Goal: Information Seeking & Learning: Understand process/instructions

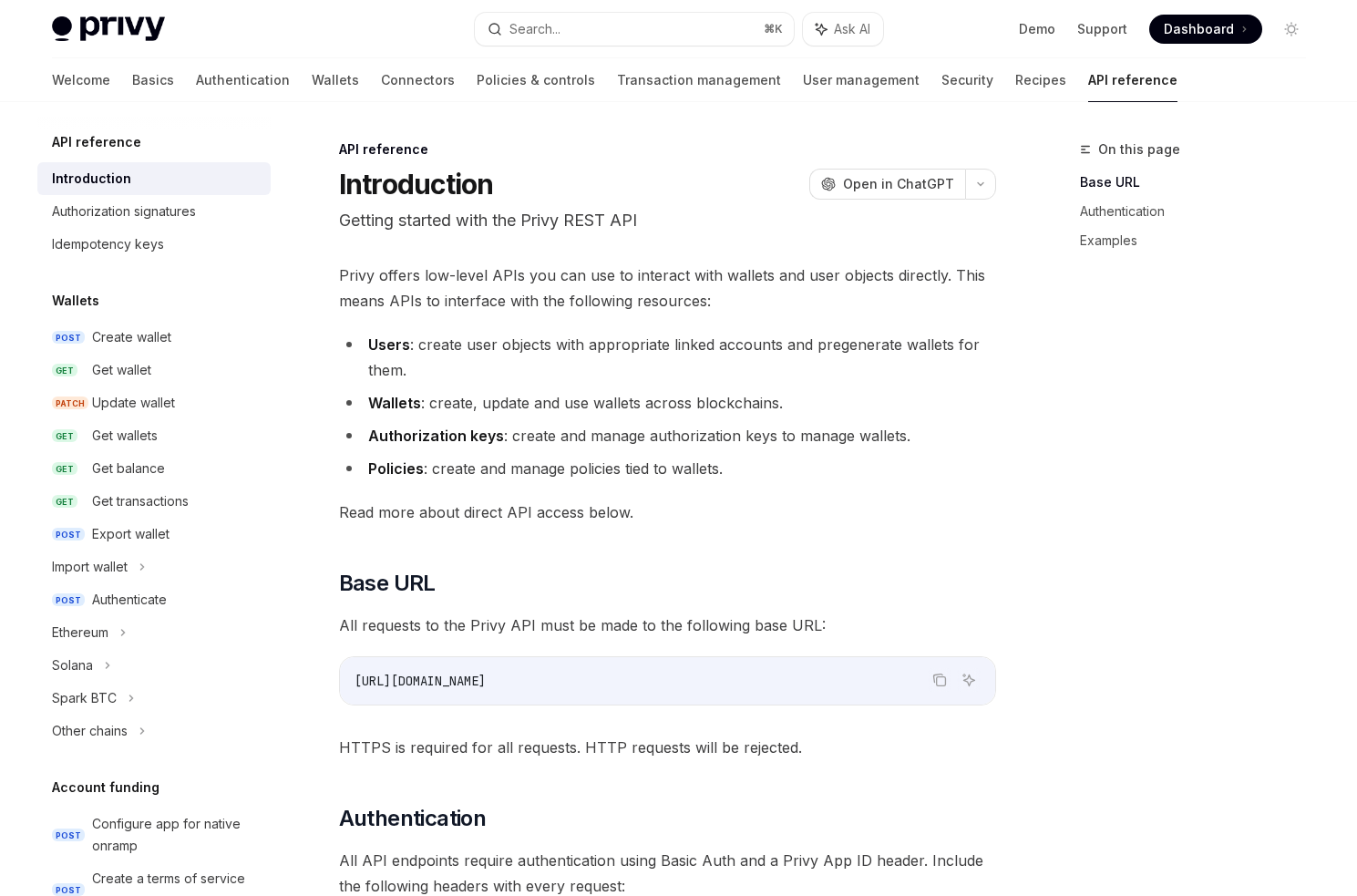
scroll to position [73, 0]
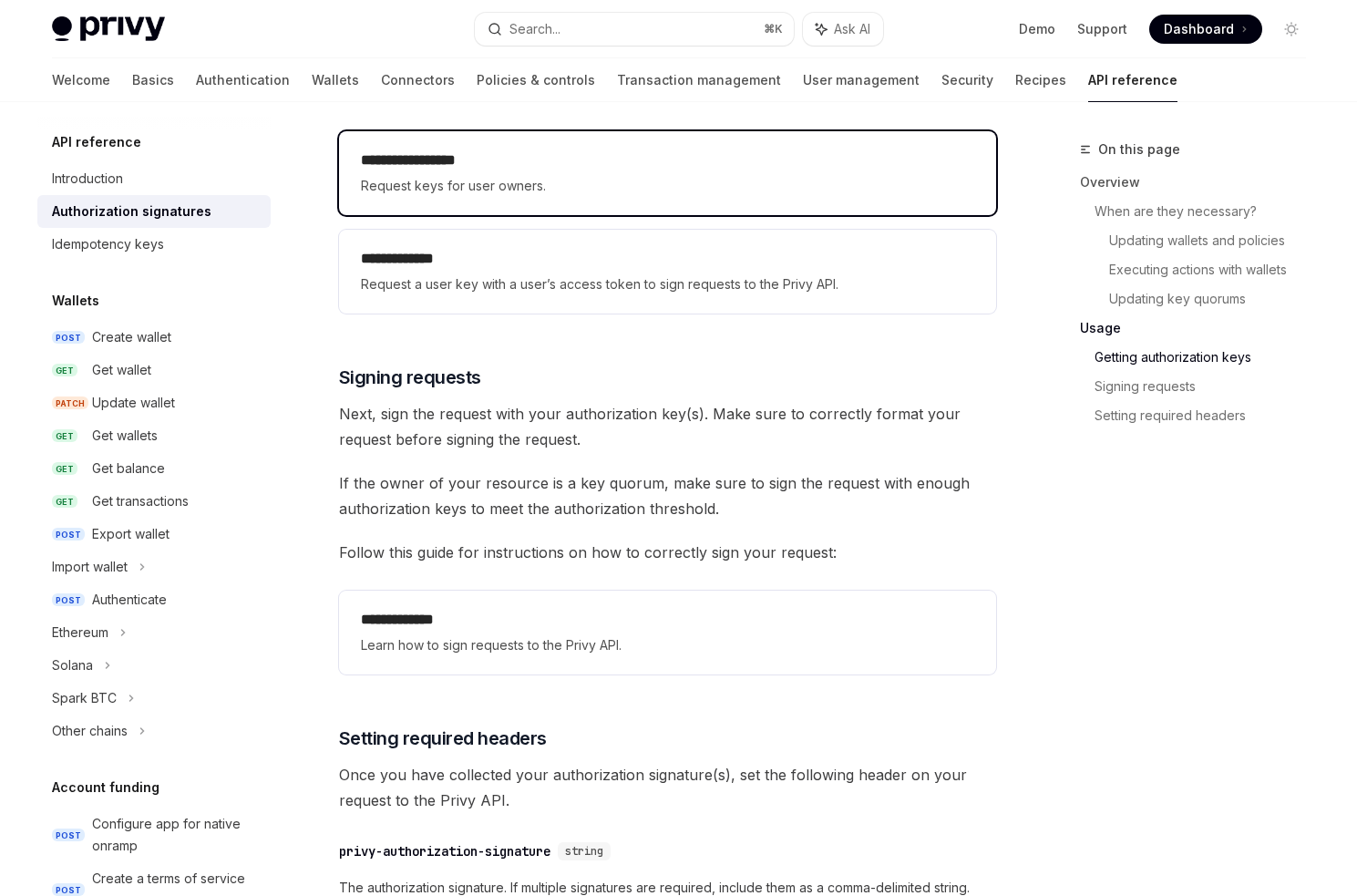
scroll to position [2672, 0]
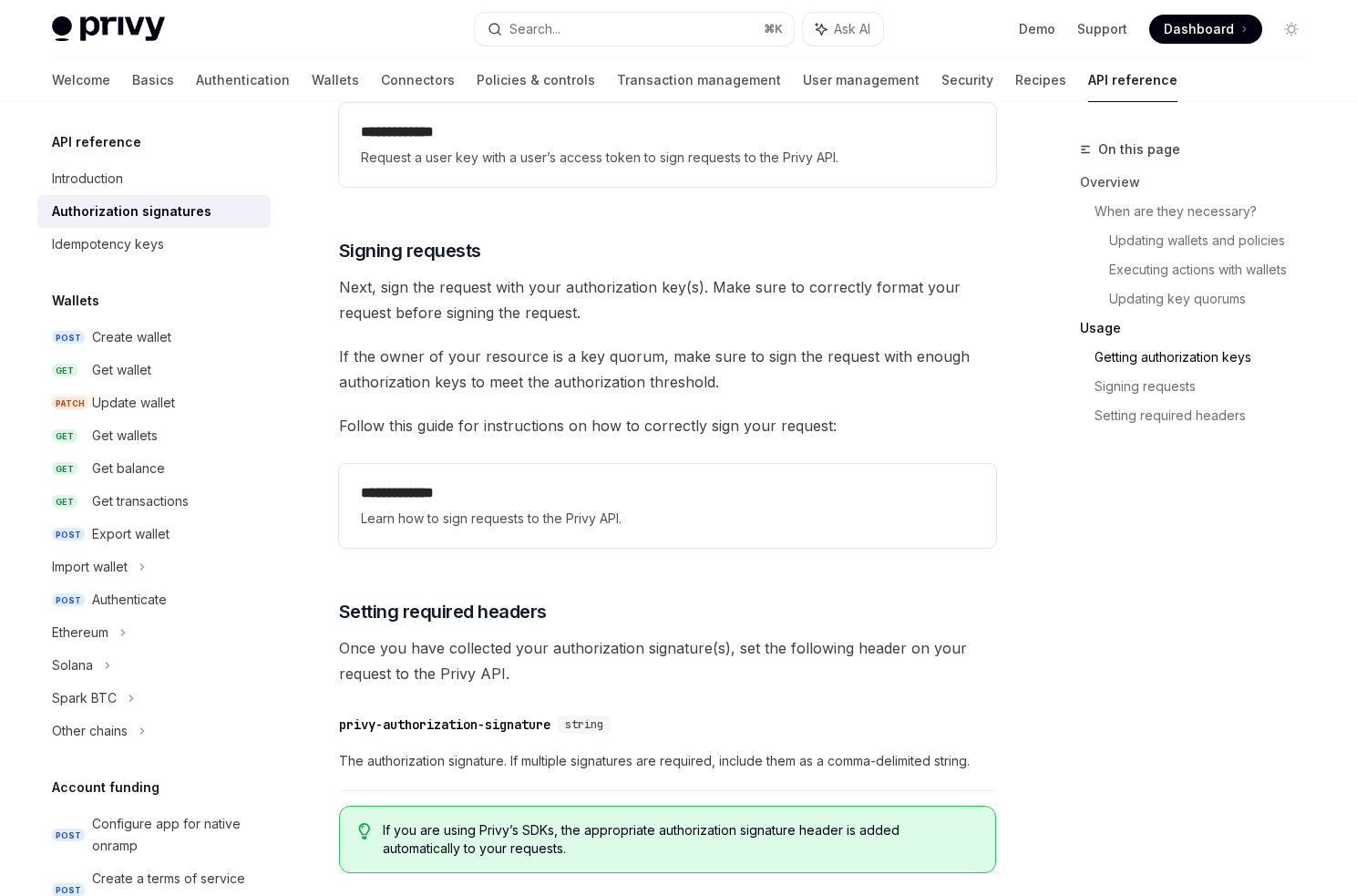
click at [678, 369] on span "If the owner of your resource is a key quorum, make sure to sign the request wi…" at bounding box center [667, 369] width 657 height 51
click at [678, 368] on span "If the owner of your resource is a key quorum, make sure to sign the request wi…" at bounding box center [667, 369] width 657 height 51
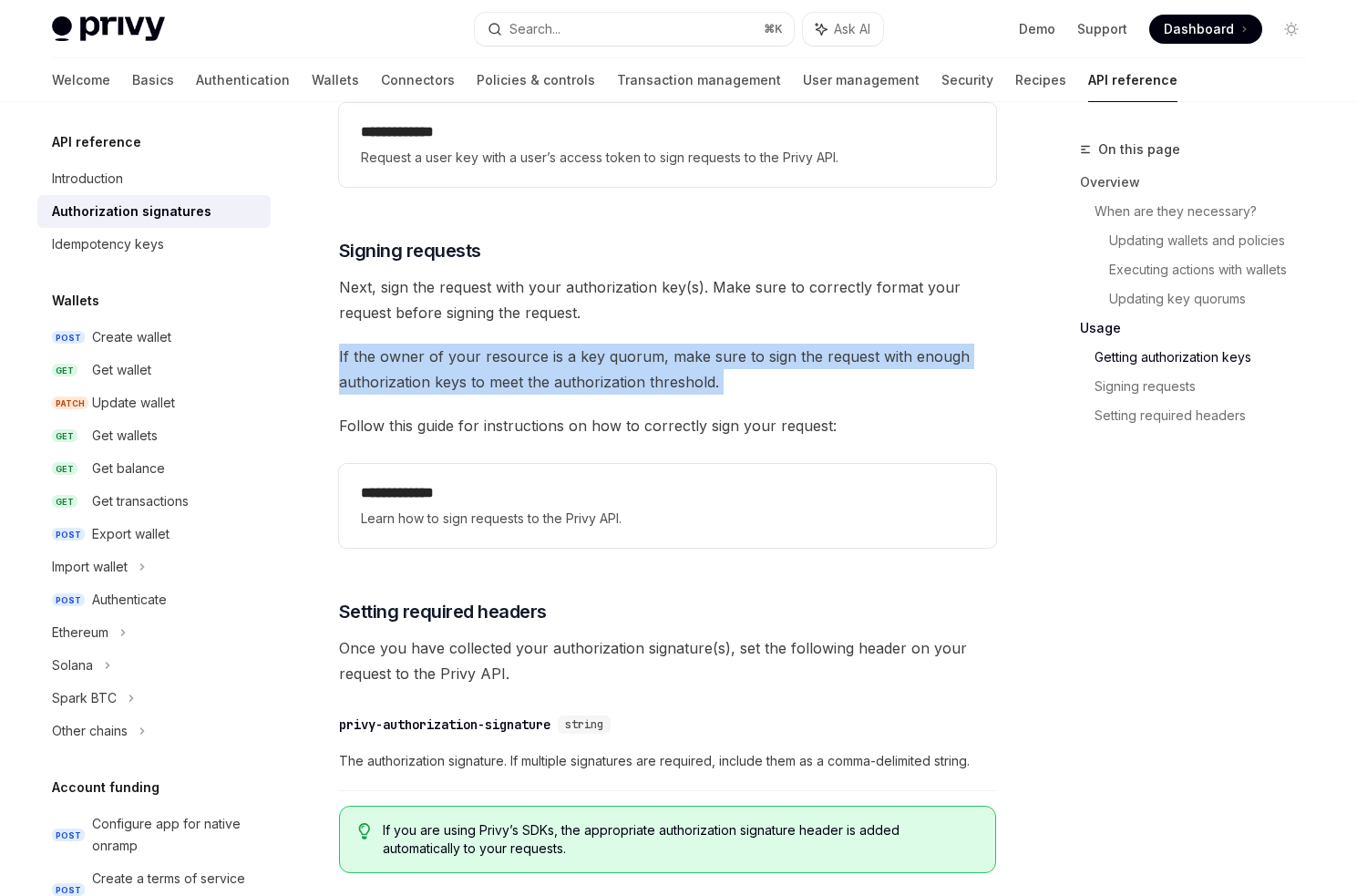
click at [678, 368] on span "If the owner of your resource is a key quorum, make sure to sign the request wi…" at bounding box center [667, 369] width 657 height 51
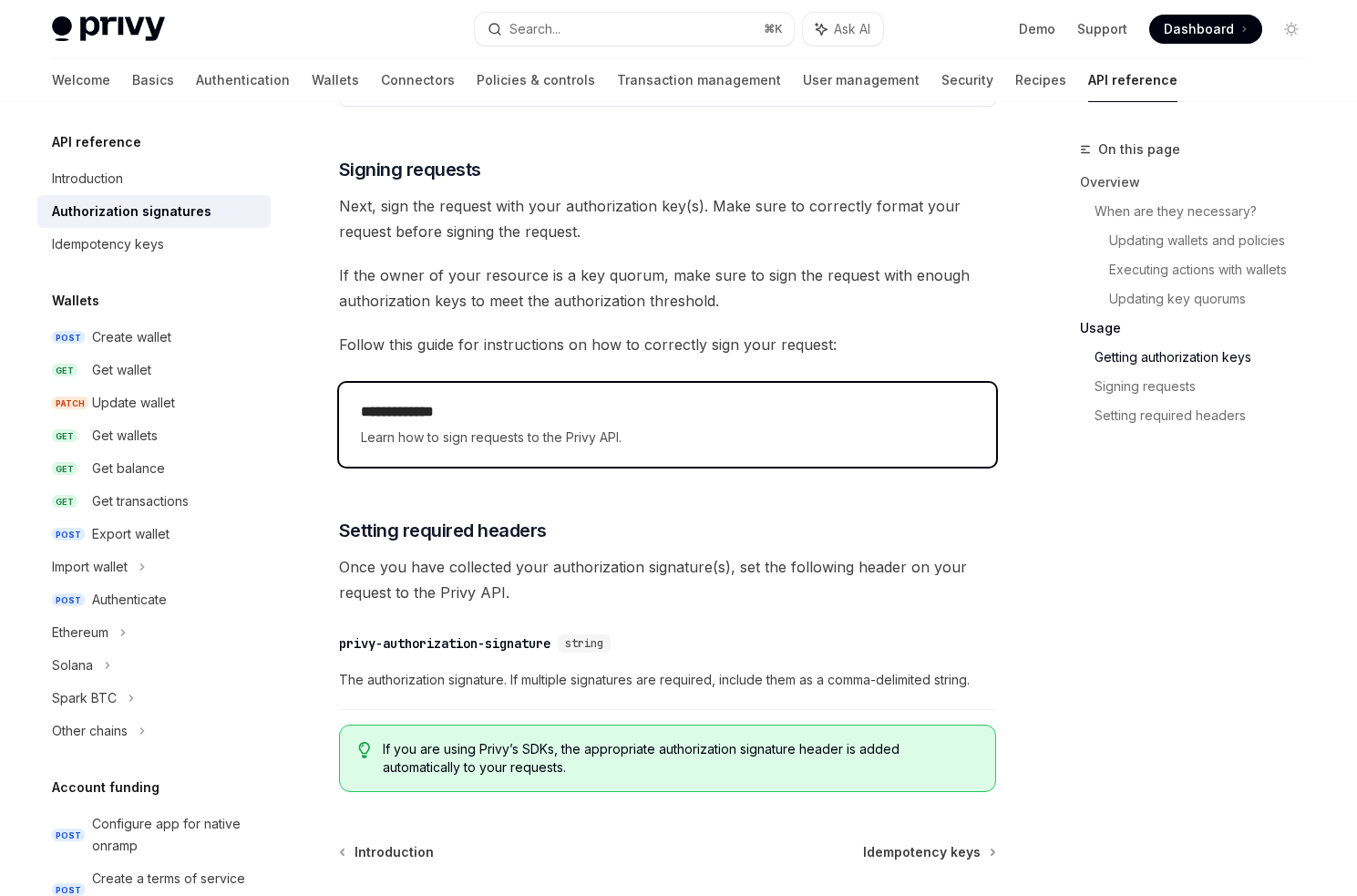
scroll to position [2740, 0]
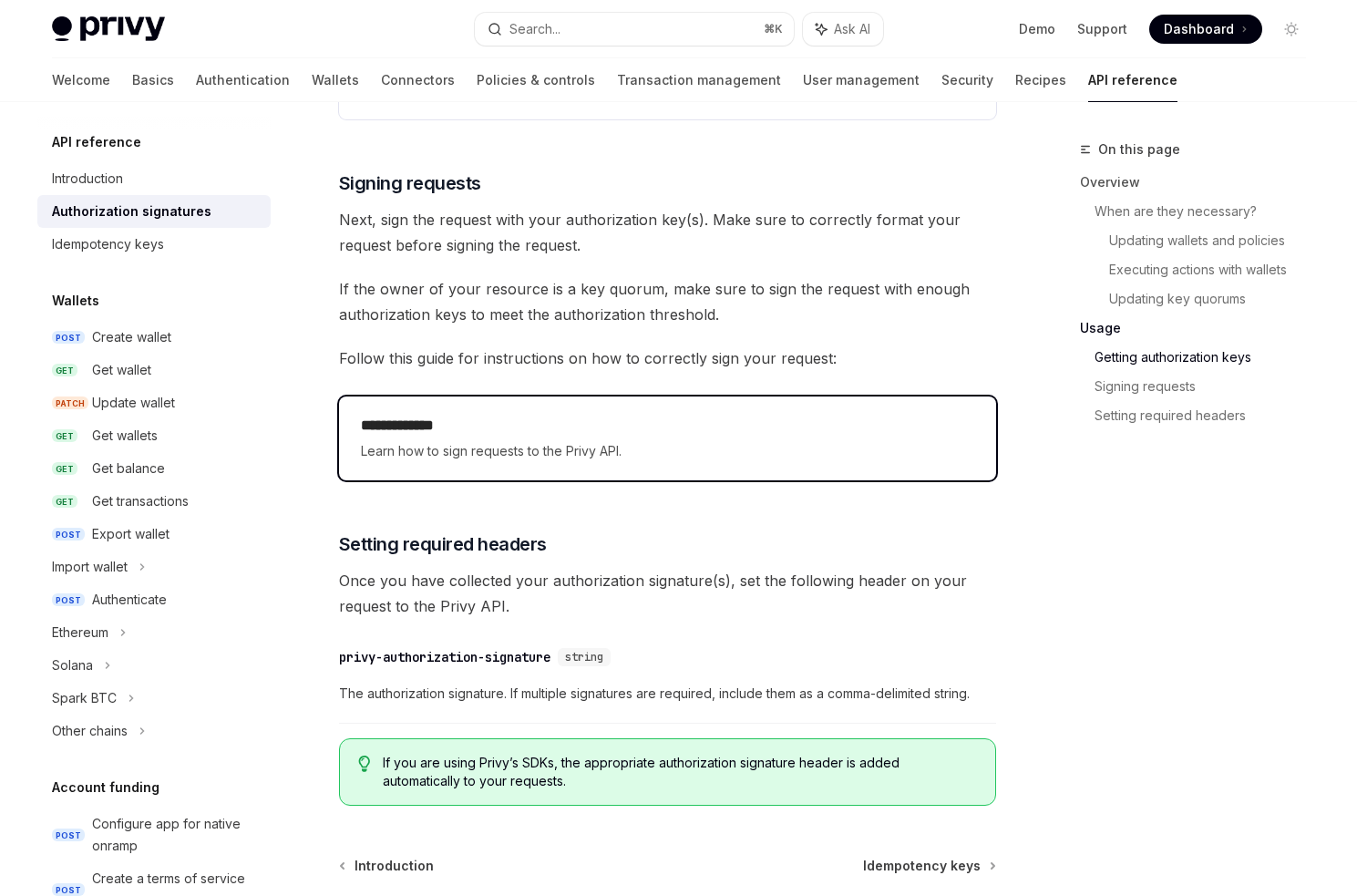
click at [540, 463] on div "**********" at bounding box center [667, 438] width 657 height 84
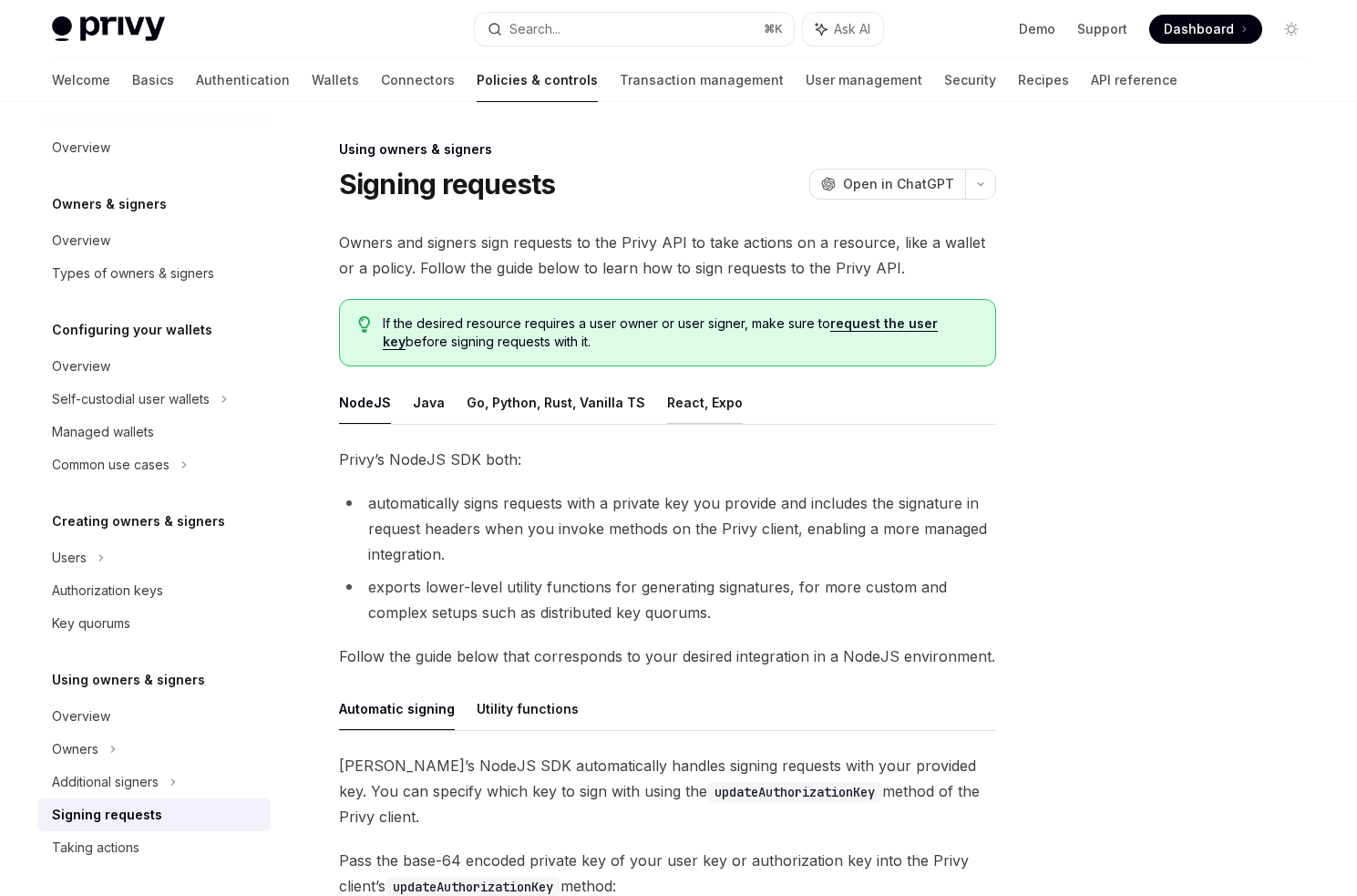
click at [689, 408] on button "React, Expo" at bounding box center [705, 401] width 75 height 42
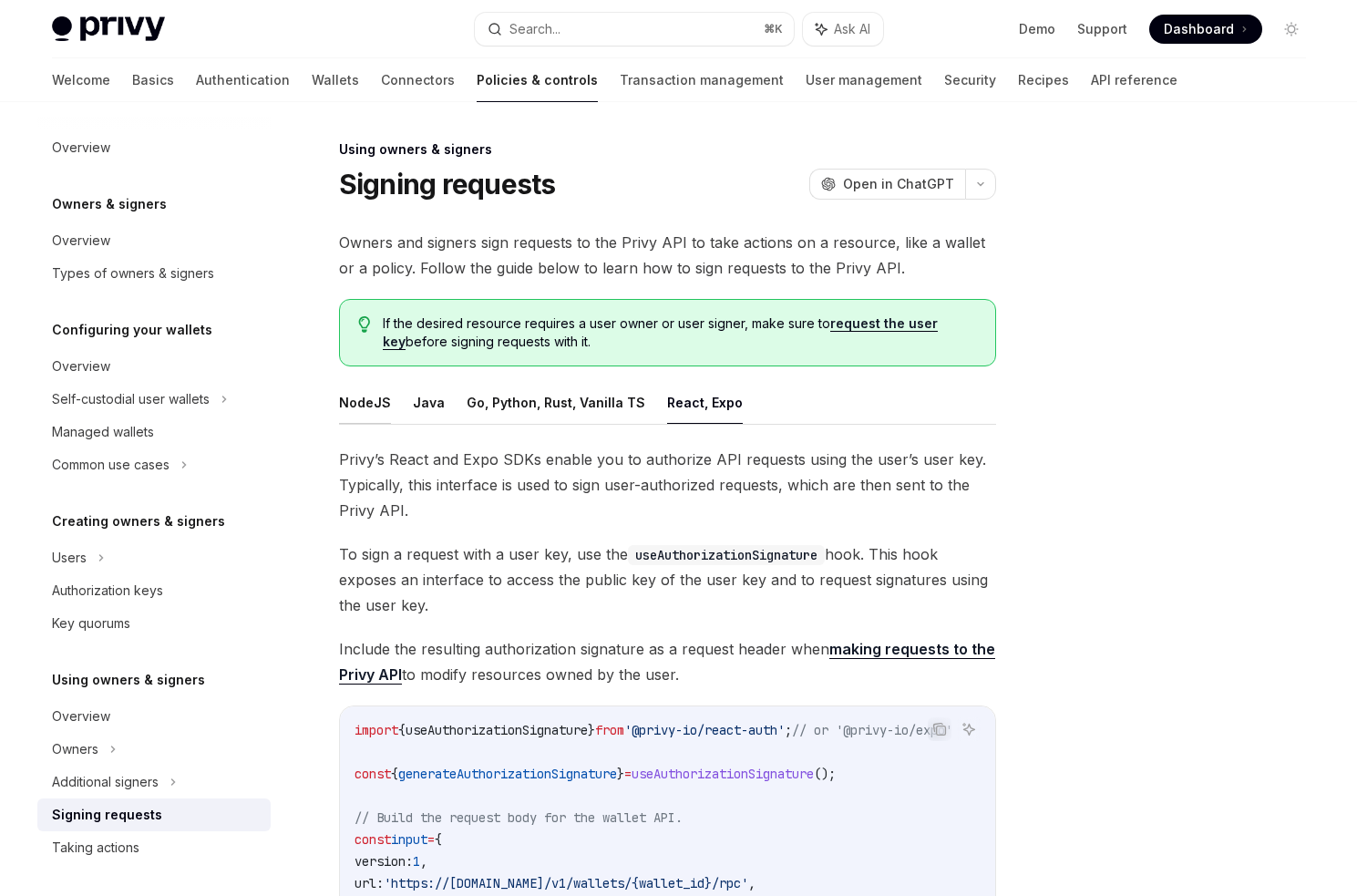
click at [380, 400] on button "NodeJS" at bounding box center [365, 401] width 52 height 42
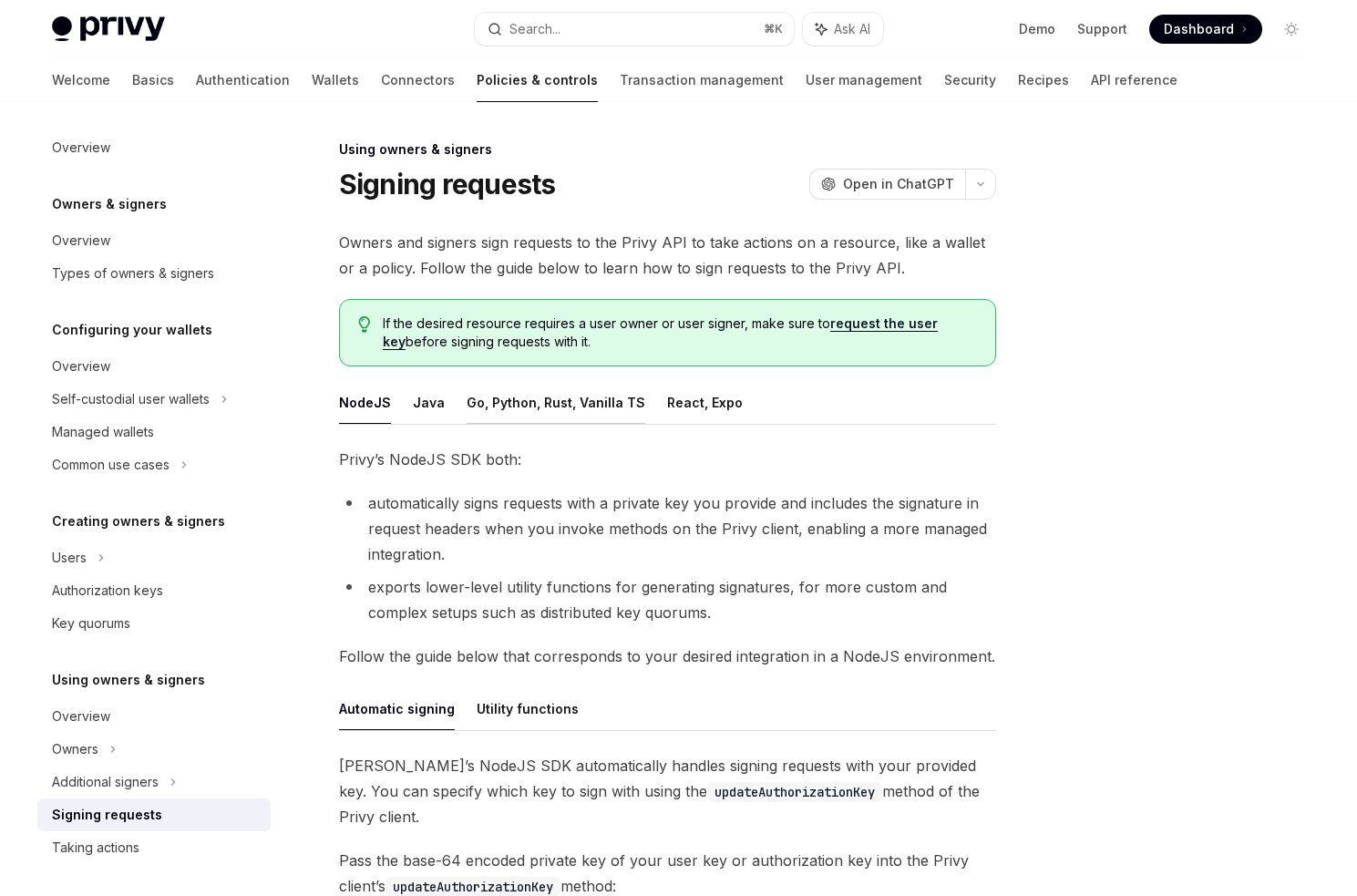
click at [525, 406] on button "Go, Python, Rust, Vanilla TS" at bounding box center [556, 401] width 179 height 42
type textarea "*"
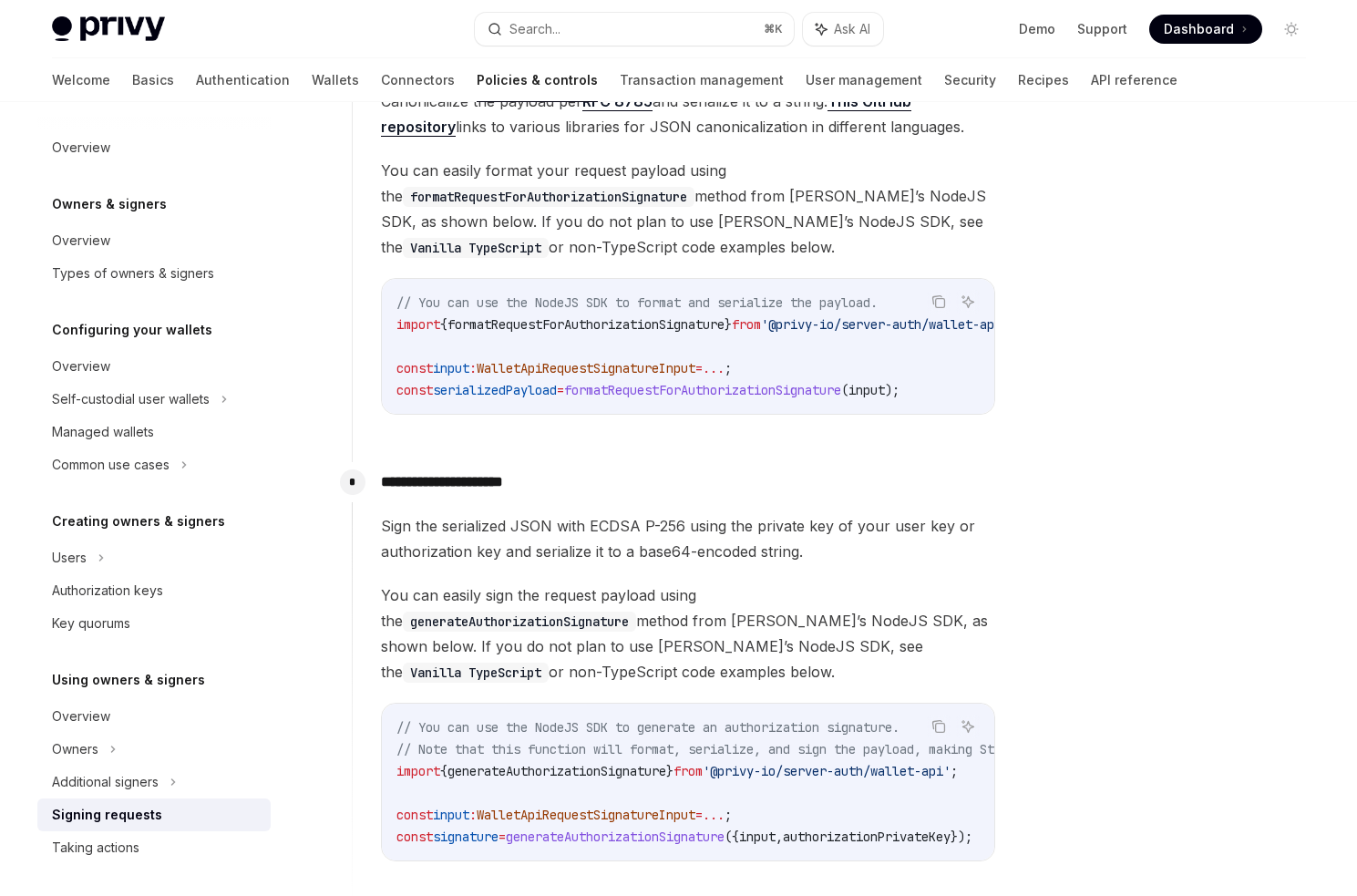
scroll to position [1605, 0]
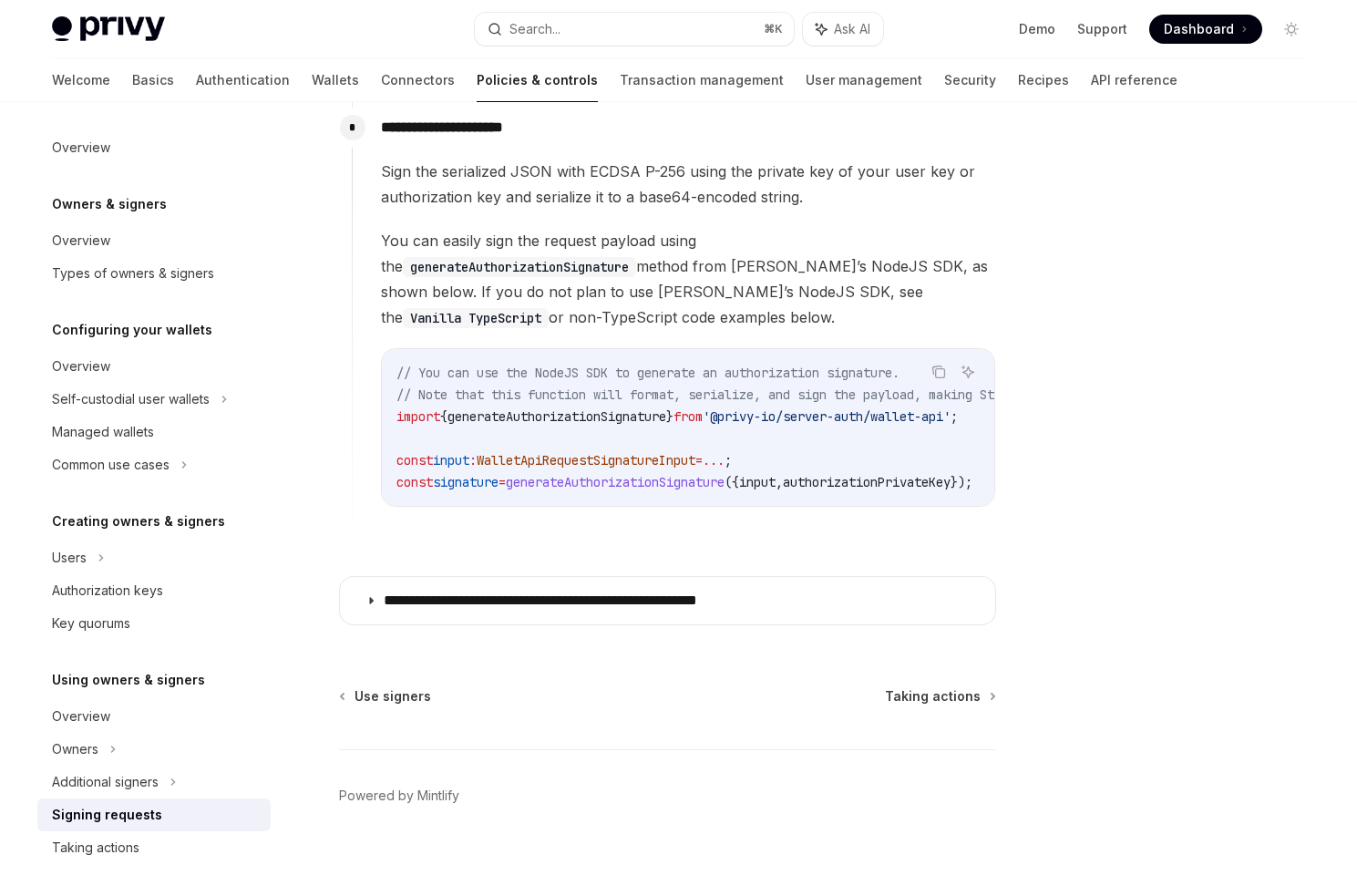
click at [476, 323] on div "Sign the serialized JSON with ECDSA P-256 using the private key of your user ke…" at bounding box center [688, 332] width 614 height 348
click at [1224, 33] on span "Dashboard" at bounding box center [1199, 28] width 70 height 18
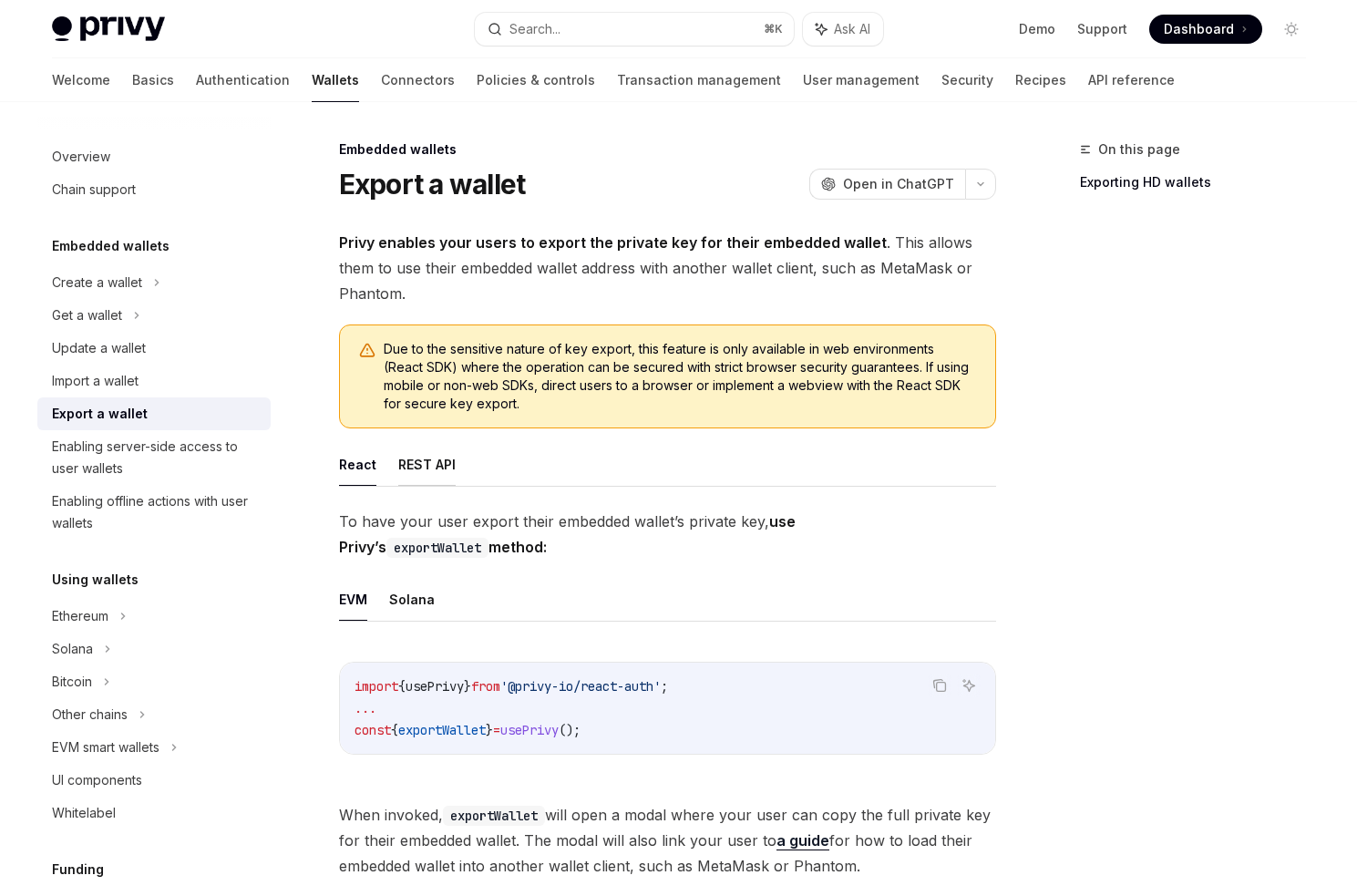
click at [406, 459] on button "REST API" at bounding box center [427, 464] width 57 height 42
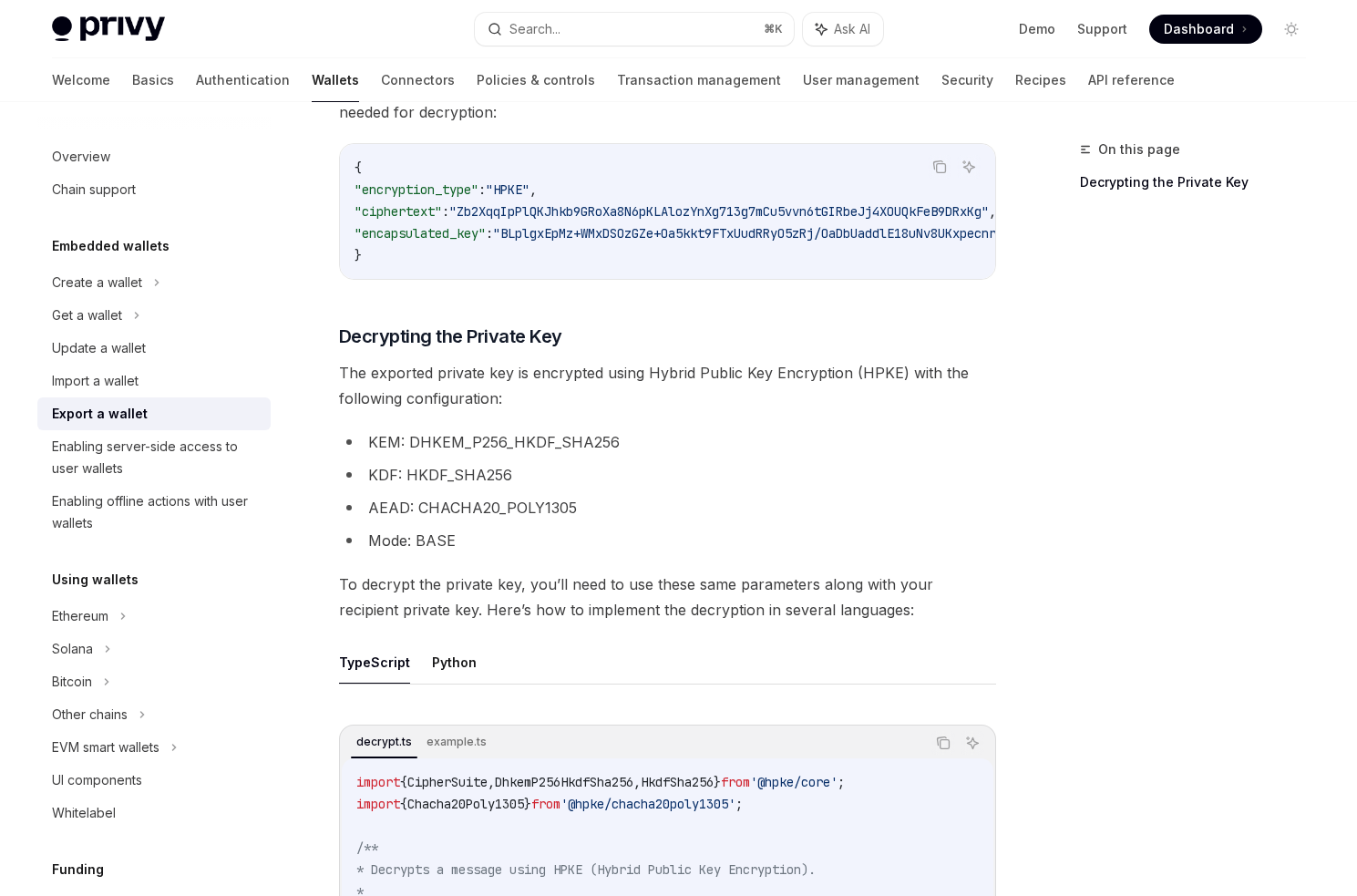
scroll to position [1096, 0]
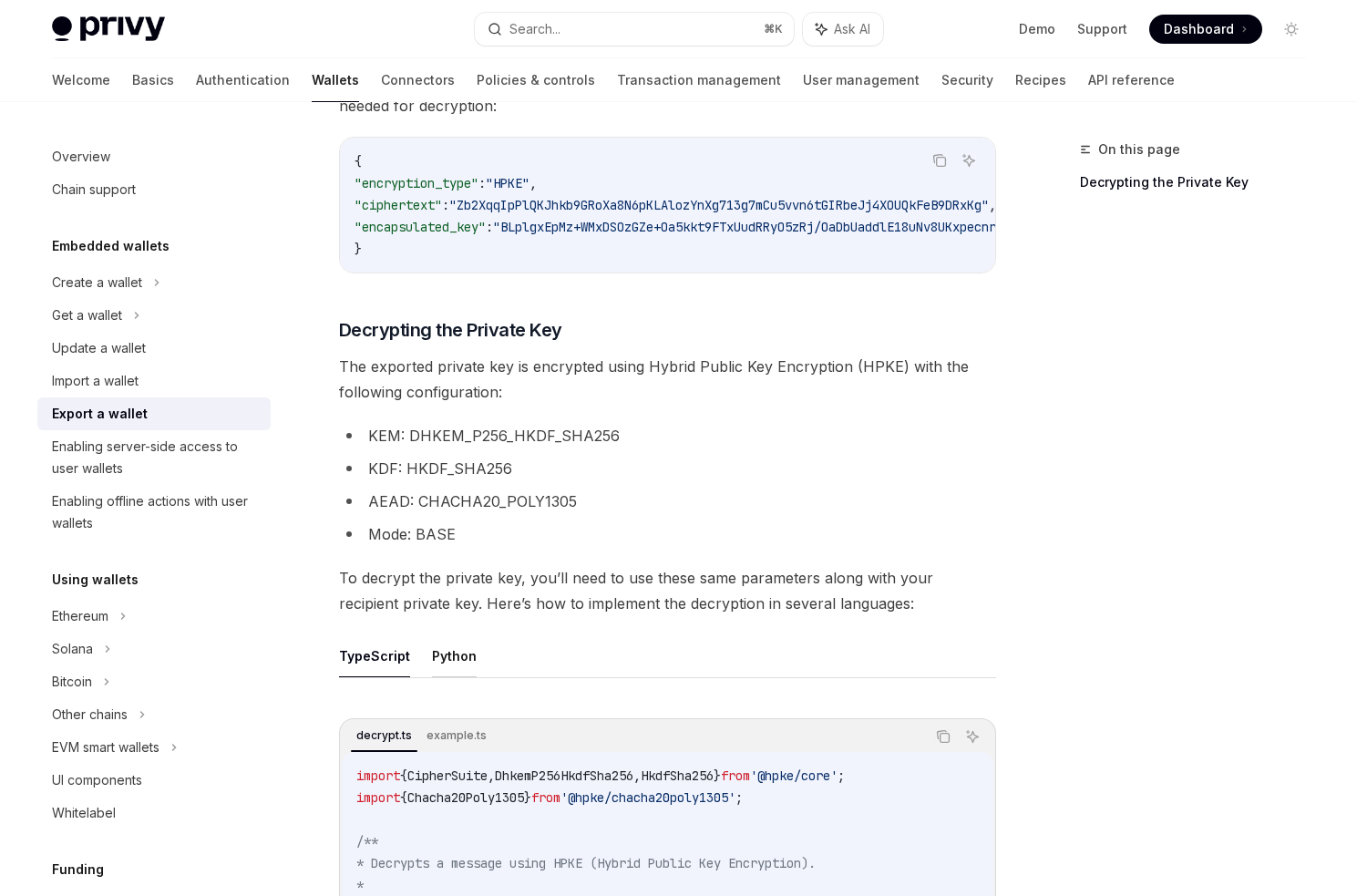
click at [434, 648] on button "Python" at bounding box center [453, 655] width 44 height 42
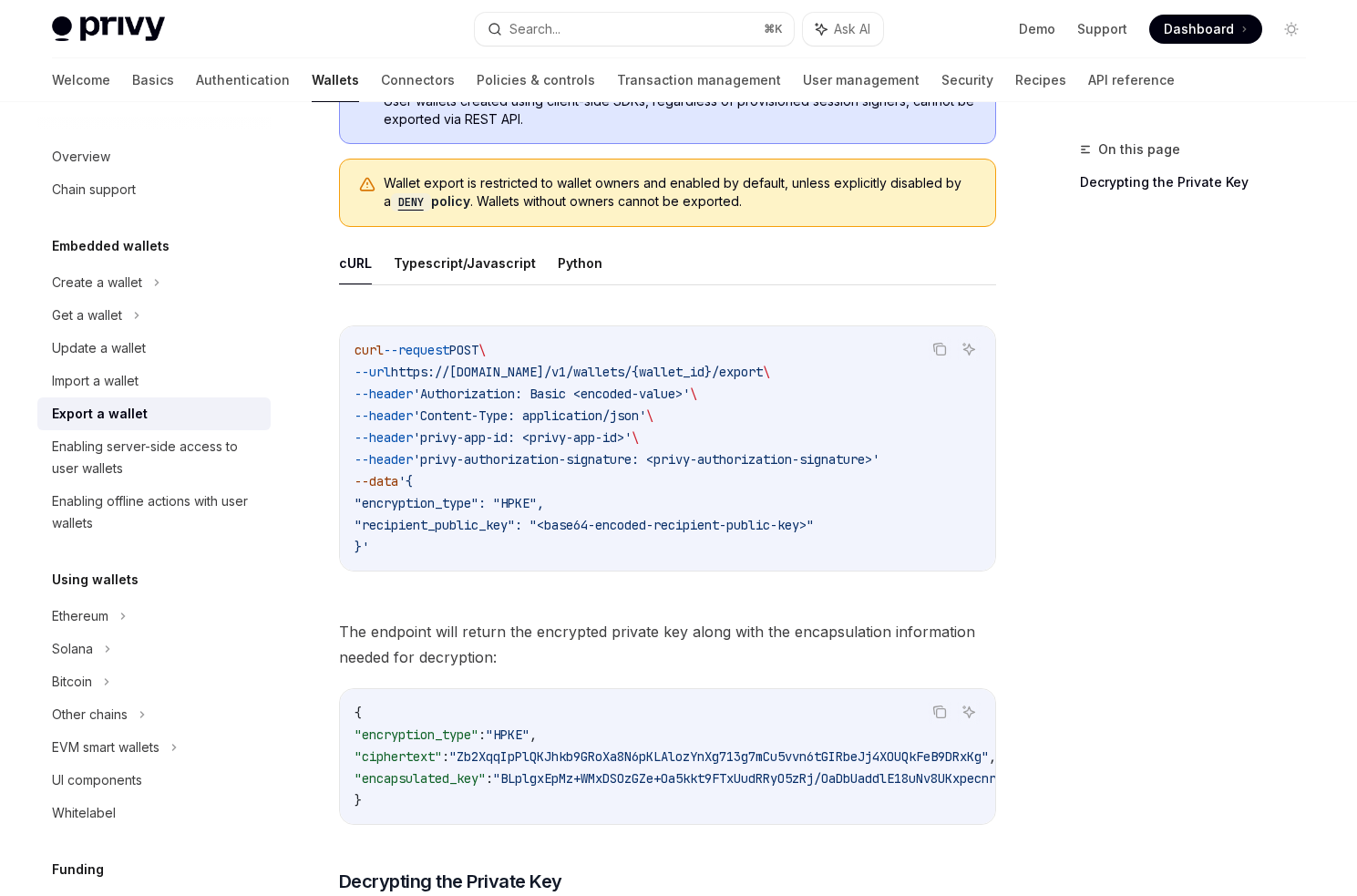
scroll to position [539, 0]
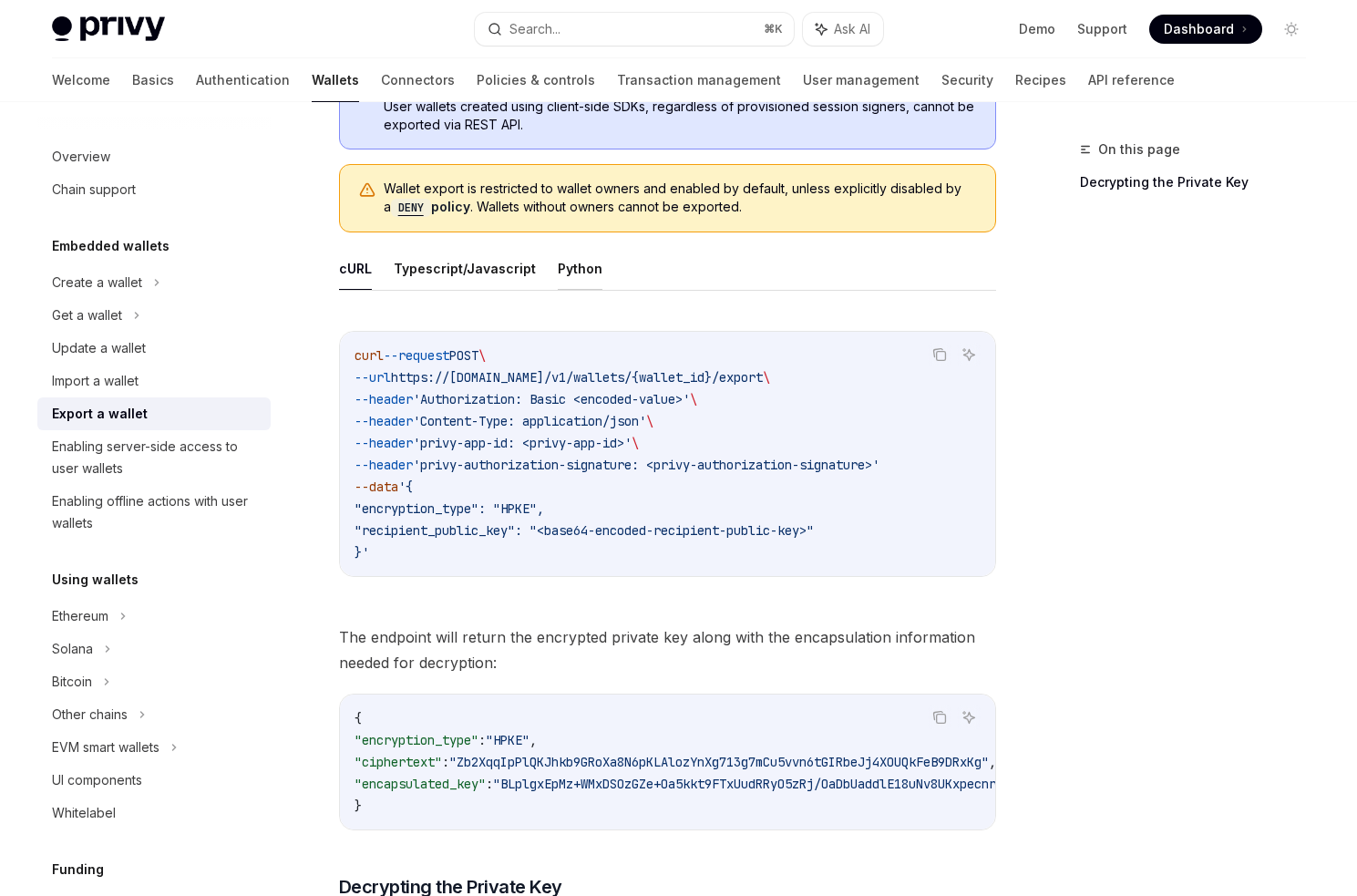
click at [572, 265] on button "Python" at bounding box center [580, 268] width 44 height 42
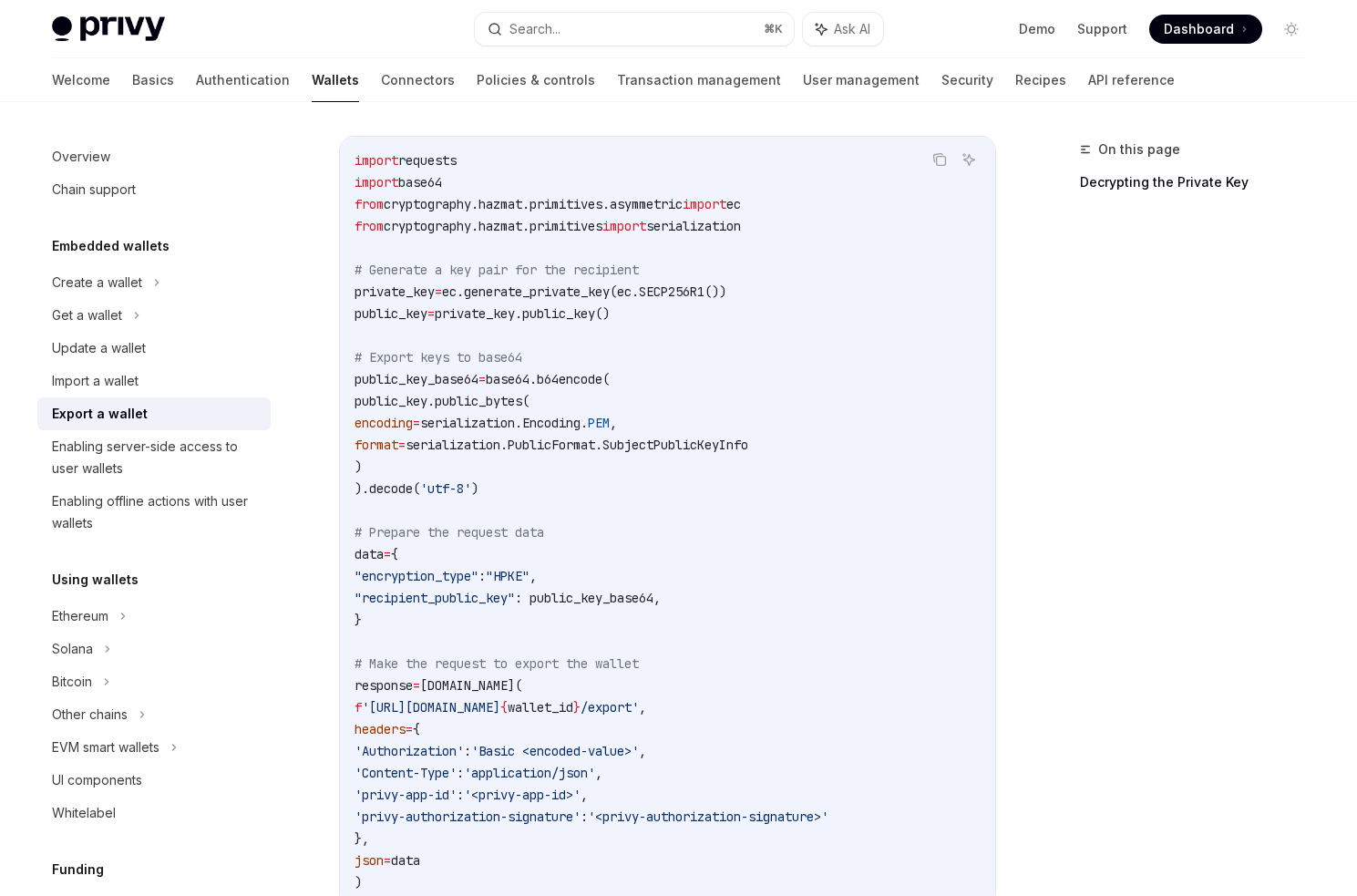
scroll to position [643, 0]
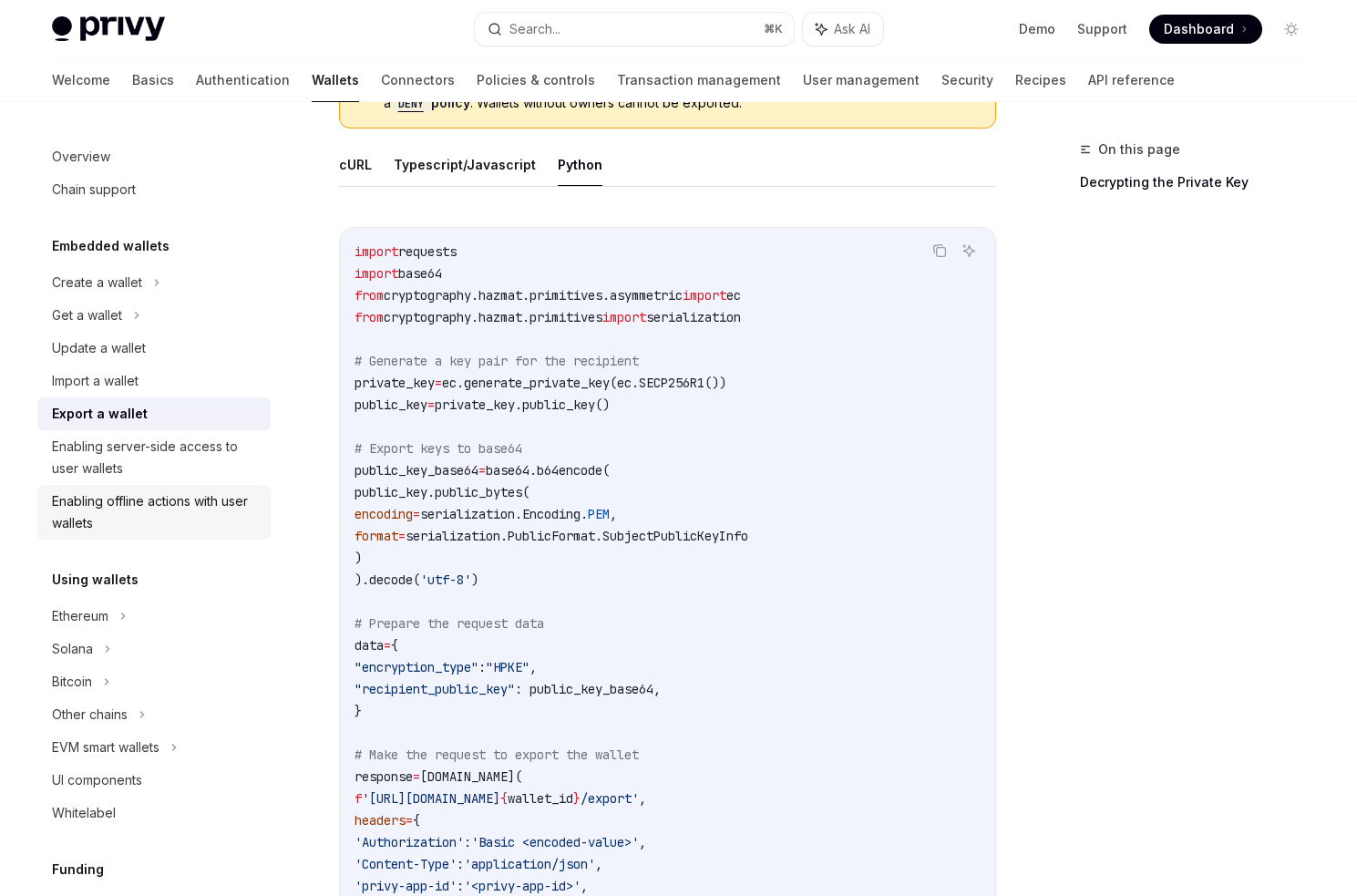
click at [122, 518] on div "Enabling offline actions with user wallets" at bounding box center [155, 512] width 207 height 43
click at [93, 470] on div "Enabling server-side access to user wallets" at bounding box center [155, 457] width 207 height 43
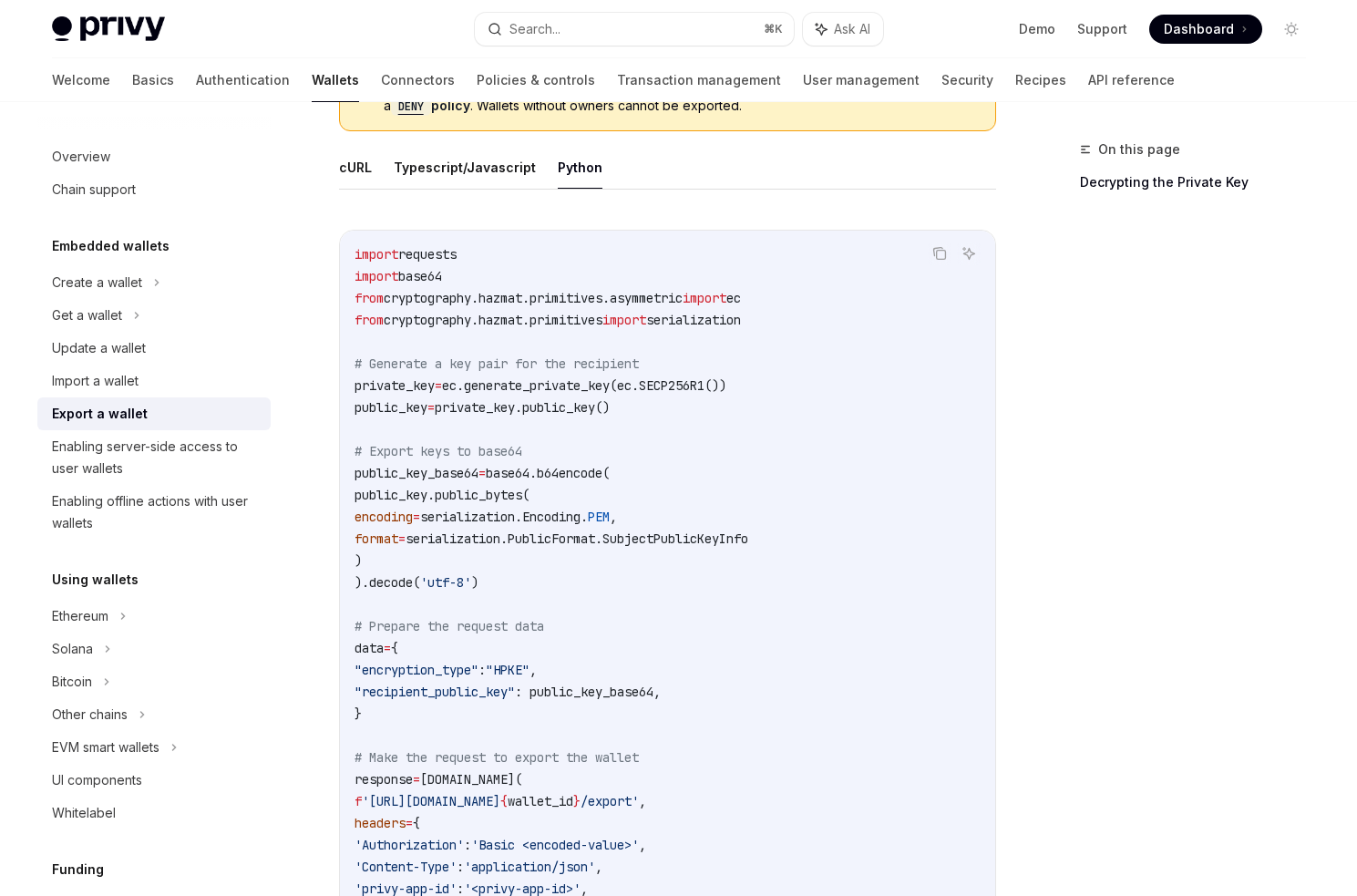
scroll to position [609, 0]
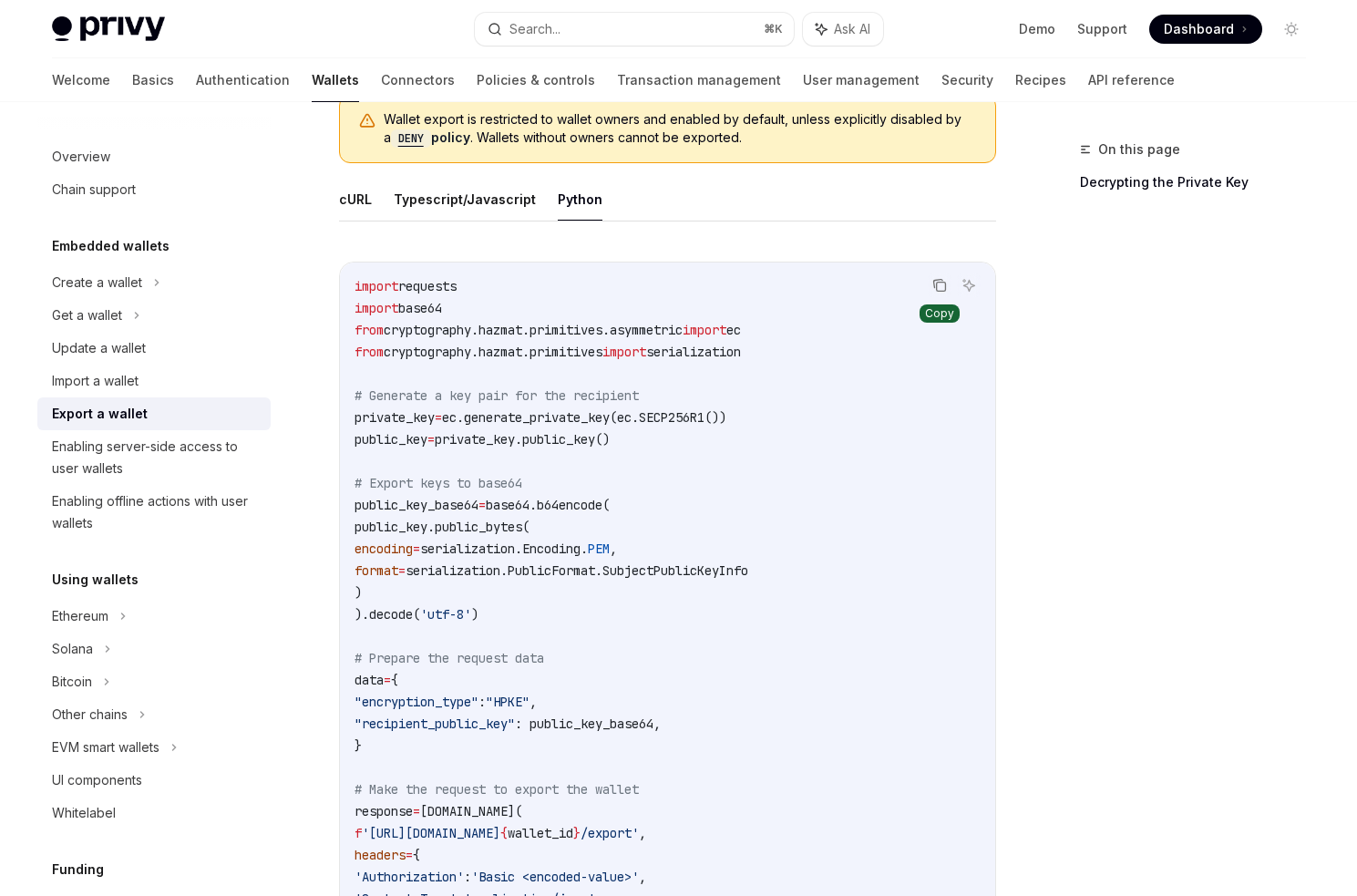
click at [941, 284] on icon "Copy the contents from the code block" at bounding box center [939, 285] width 14 height 14
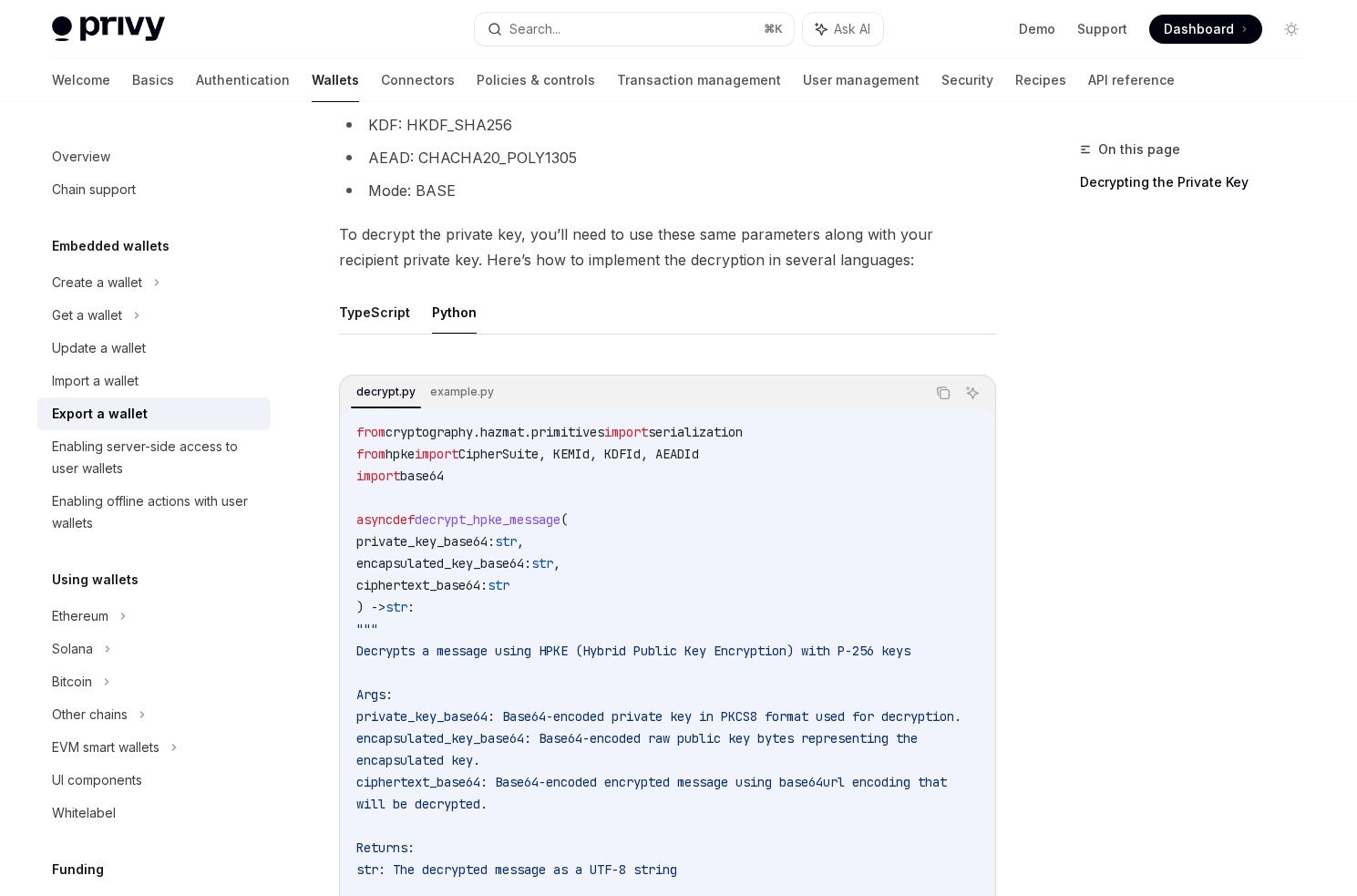
scroll to position [2061, 0]
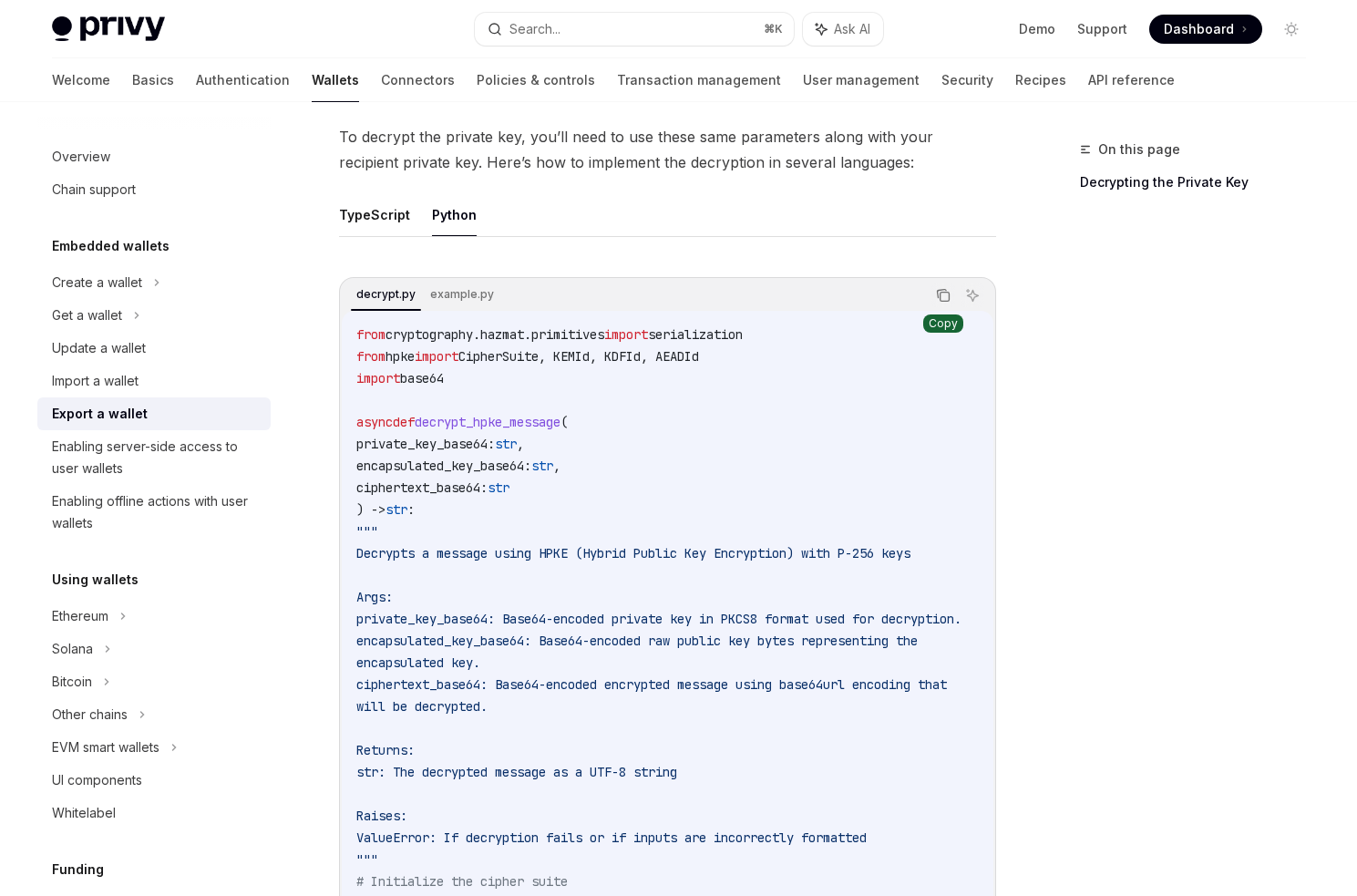
click at [940, 301] on icon "Copy the contents from the code block" at bounding box center [944, 297] width 9 height 9
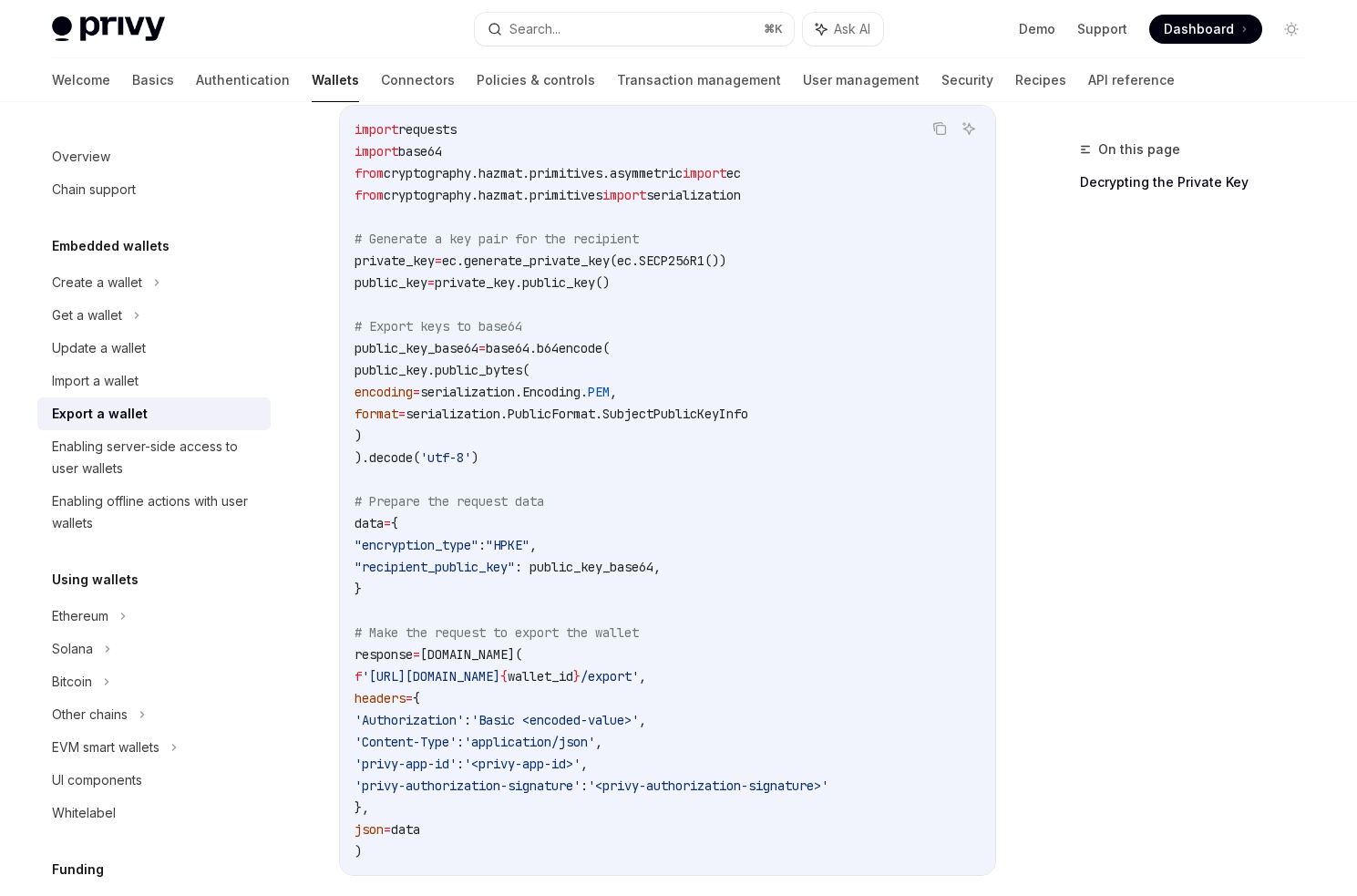
scroll to position [768, 0]
drag, startPoint x: 554, startPoint y: 715, endPoint x: 711, endPoint y: 719, distance: 157.1
click at [639, 719] on span "'Basic <encoded-value>'" at bounding box center [555, 716] width 168 height 16
copy span "Basic <encoded-value>"
click at [464, 711] on span "'Authorization'" at bounding box center [409, 716] width 109 height 16
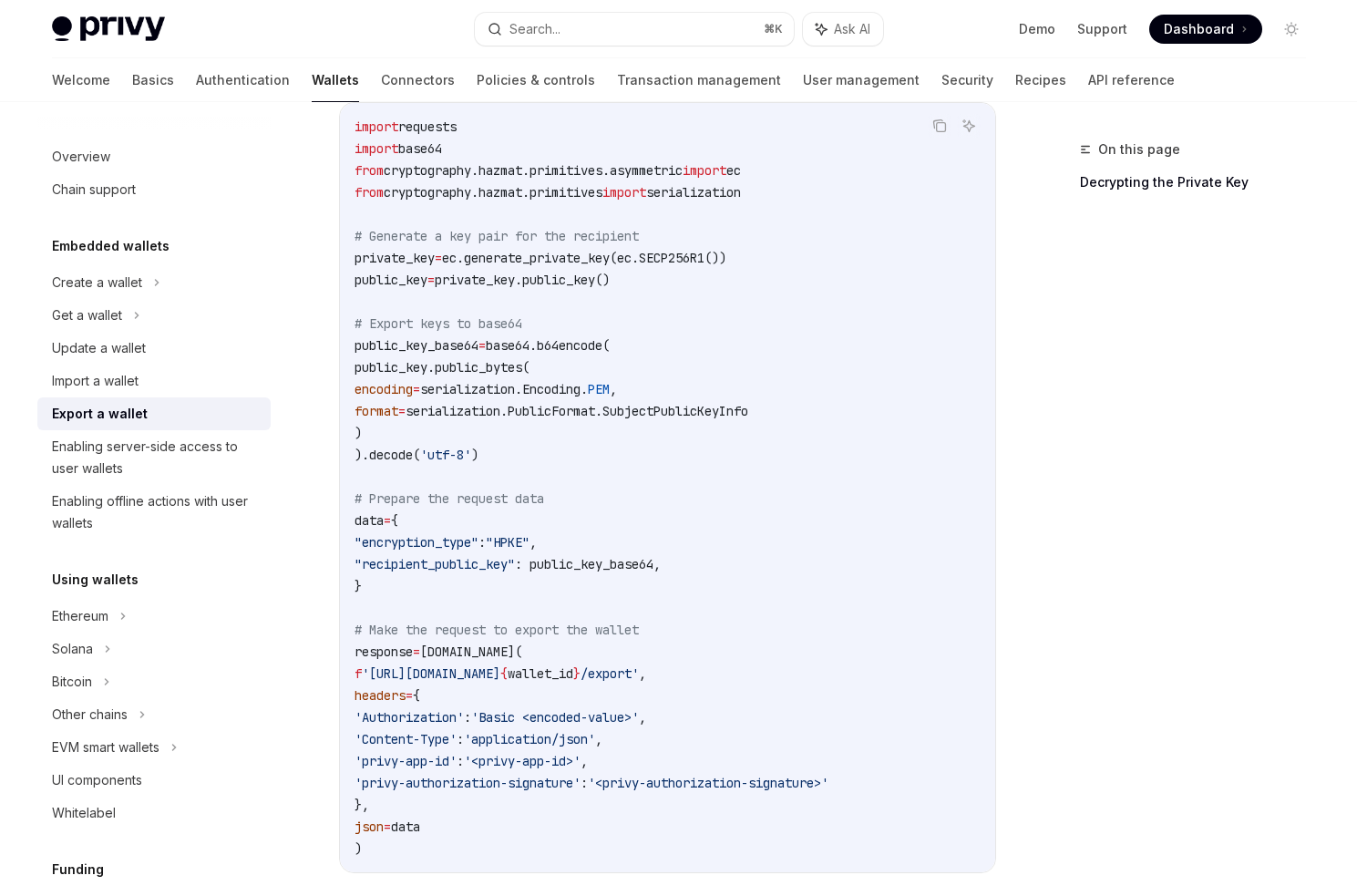
click at [464, 711] on span "'Authorization'" at bounding box center [409, 716] width 109 height 16
copy code "'Authorization' : 'Basic <encoded-value>' ,"
click at [383, 341] on span "public_key_base64" at bounding box center [417, 345] width 124 height 16
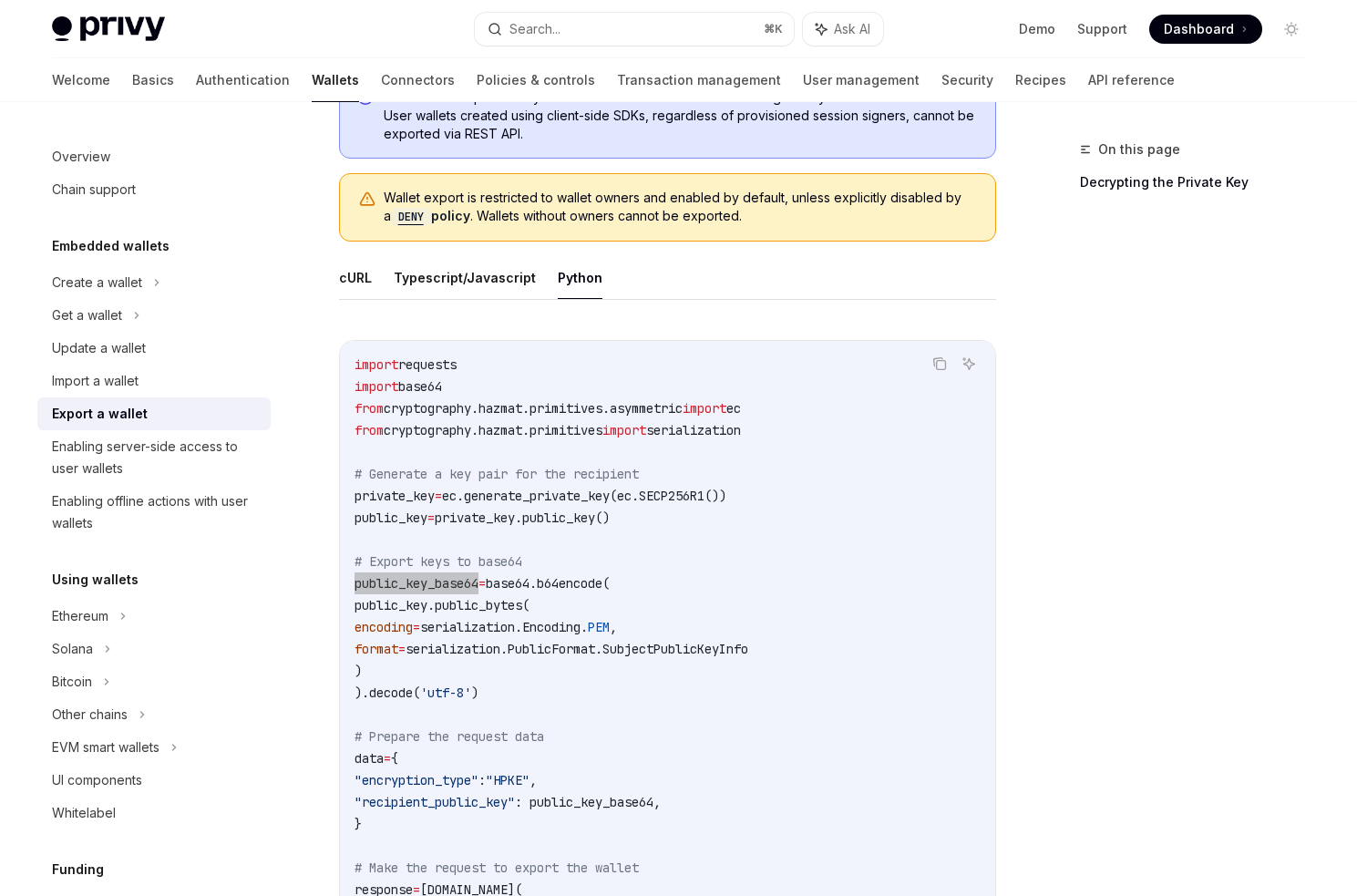
scroll to position [505, 0]
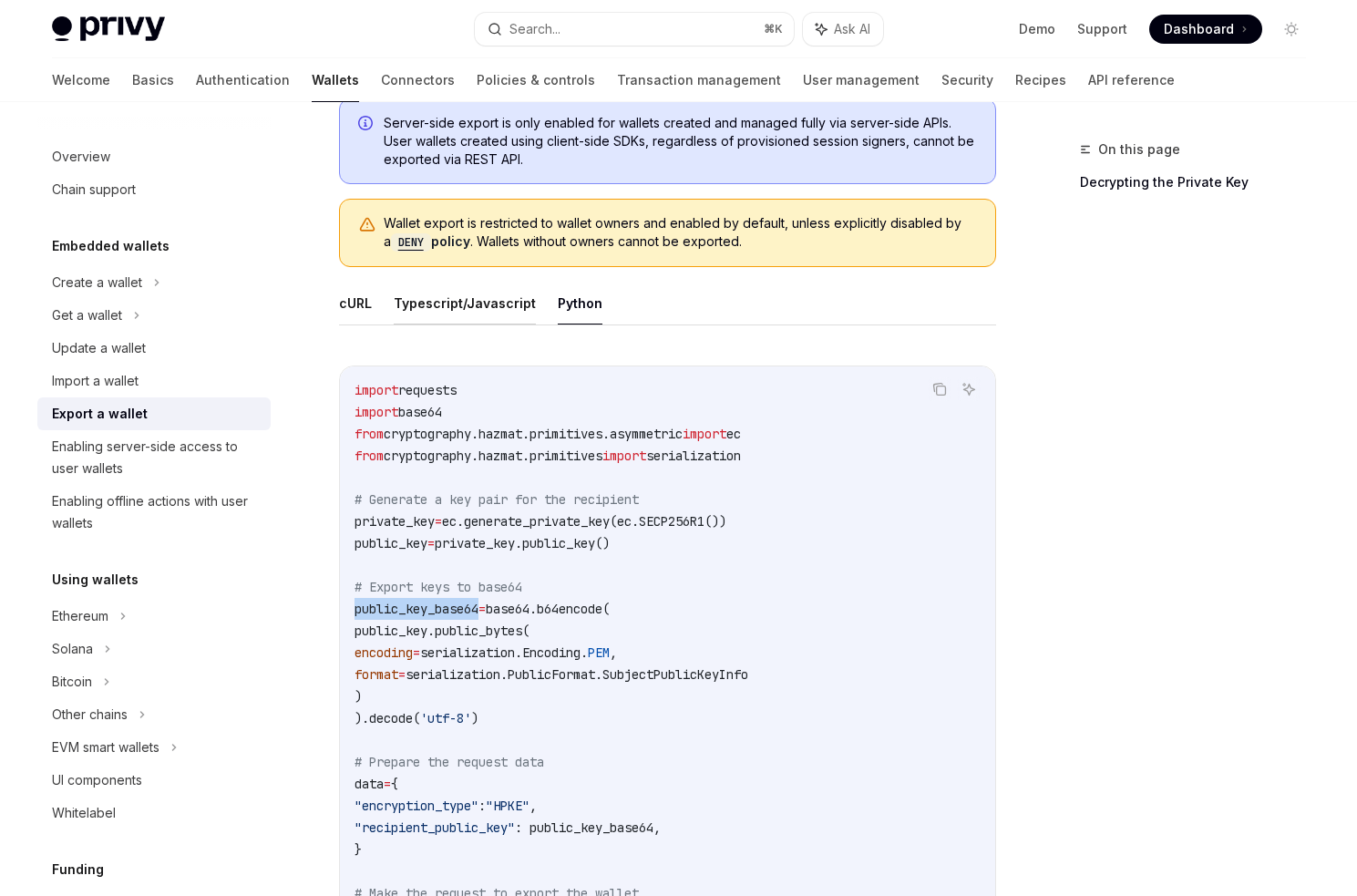
click at [458, 320] on button "Typescript/Javascript" at bounding box center [465, 302] width 142 height 42
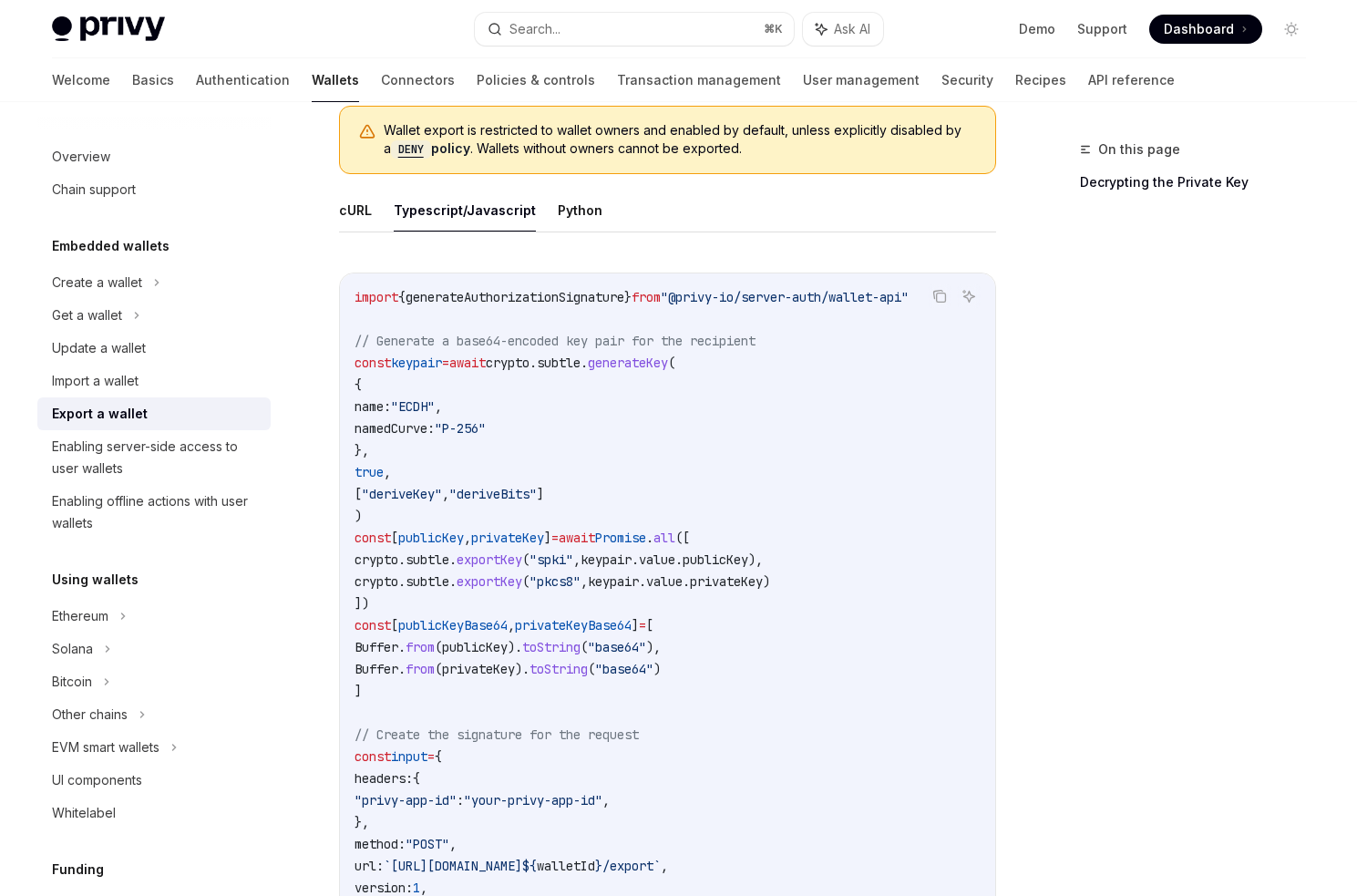
scroll to position [522, 0]
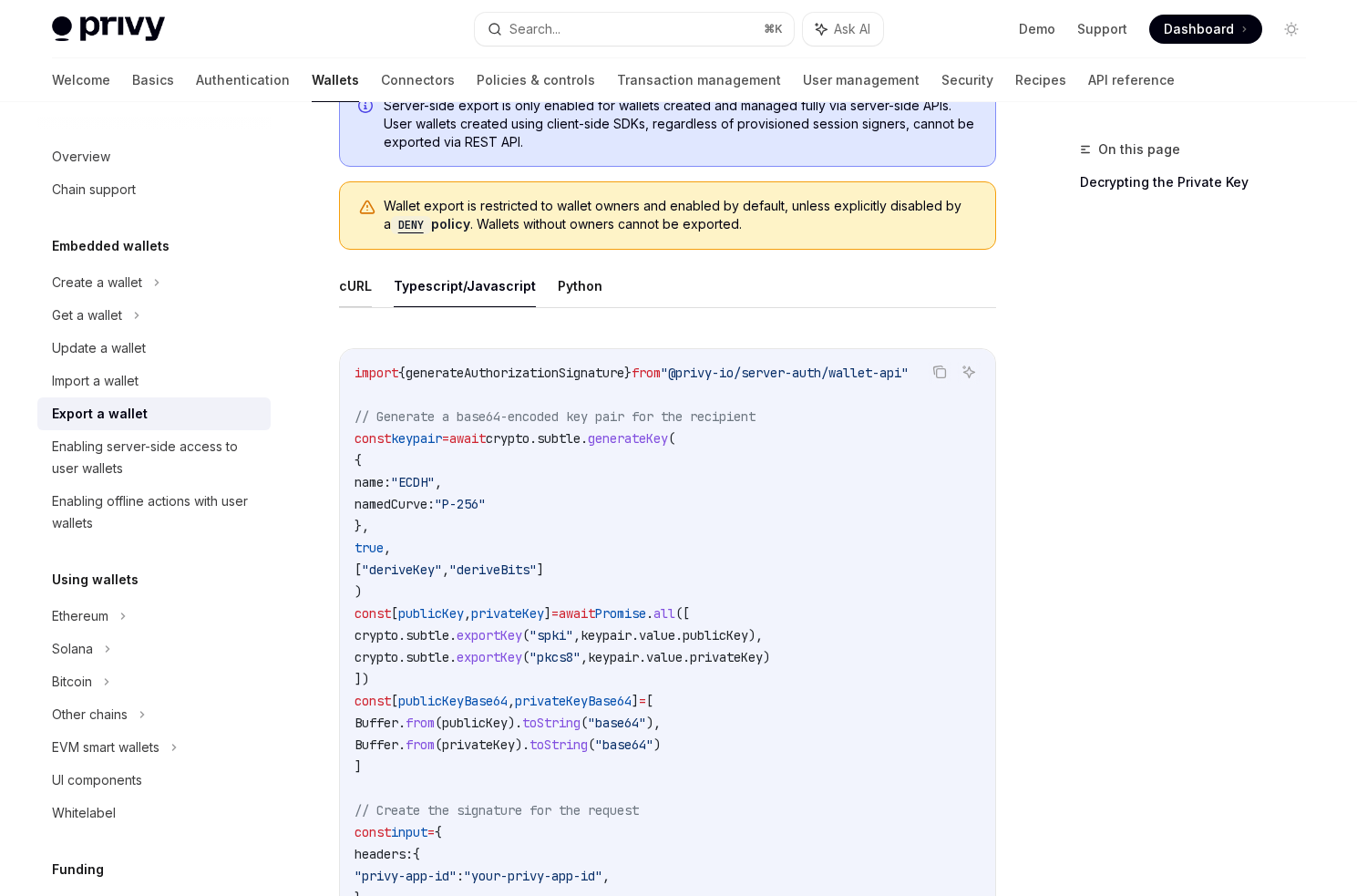
click at [344, 300] on button "cURL" at bounding box center [355, 285] width 33 height 42
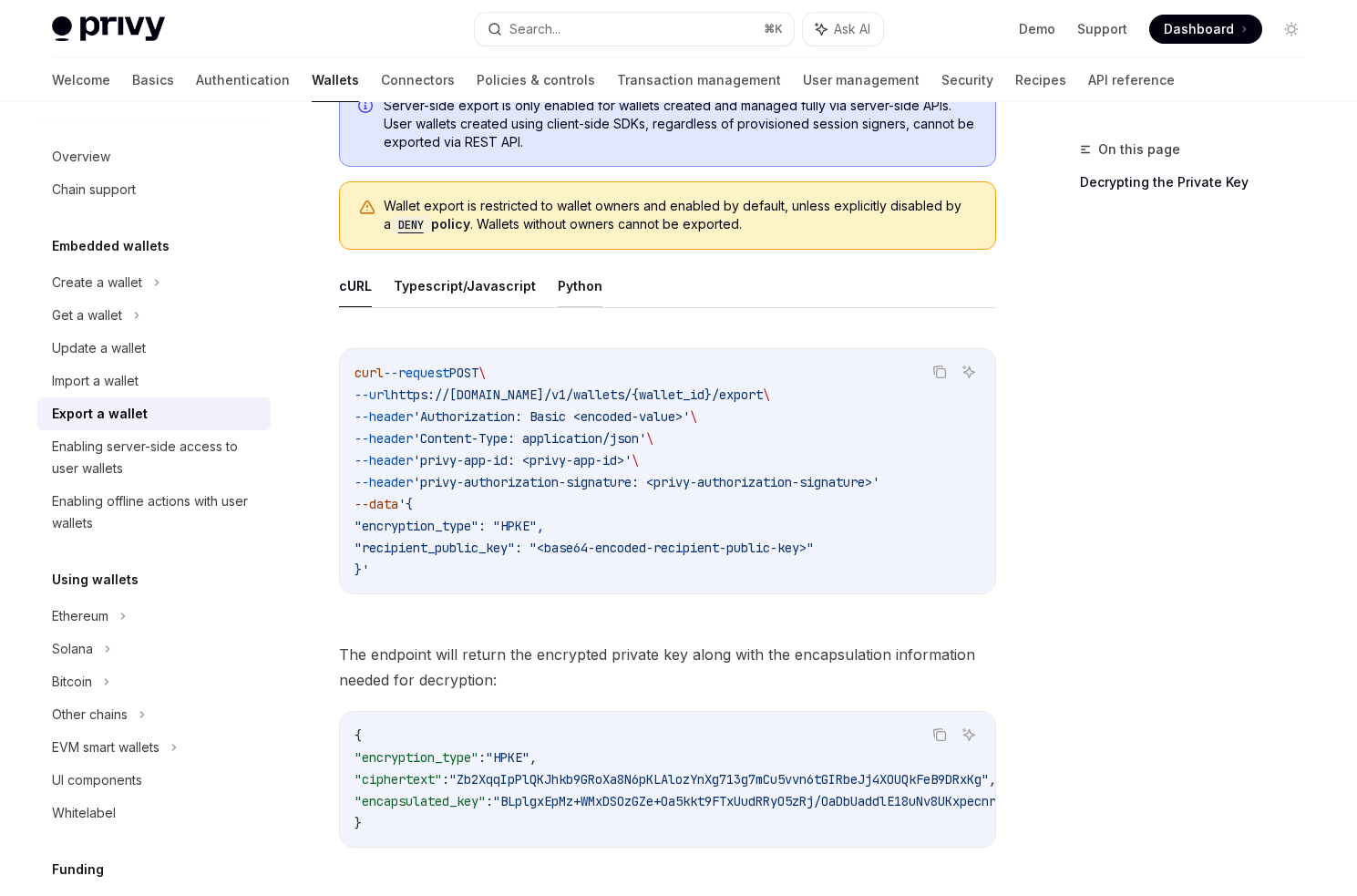
click at [559, 285] on button "Python" at bounding box center [580, 285] width 44 height 42
type textarea "*"
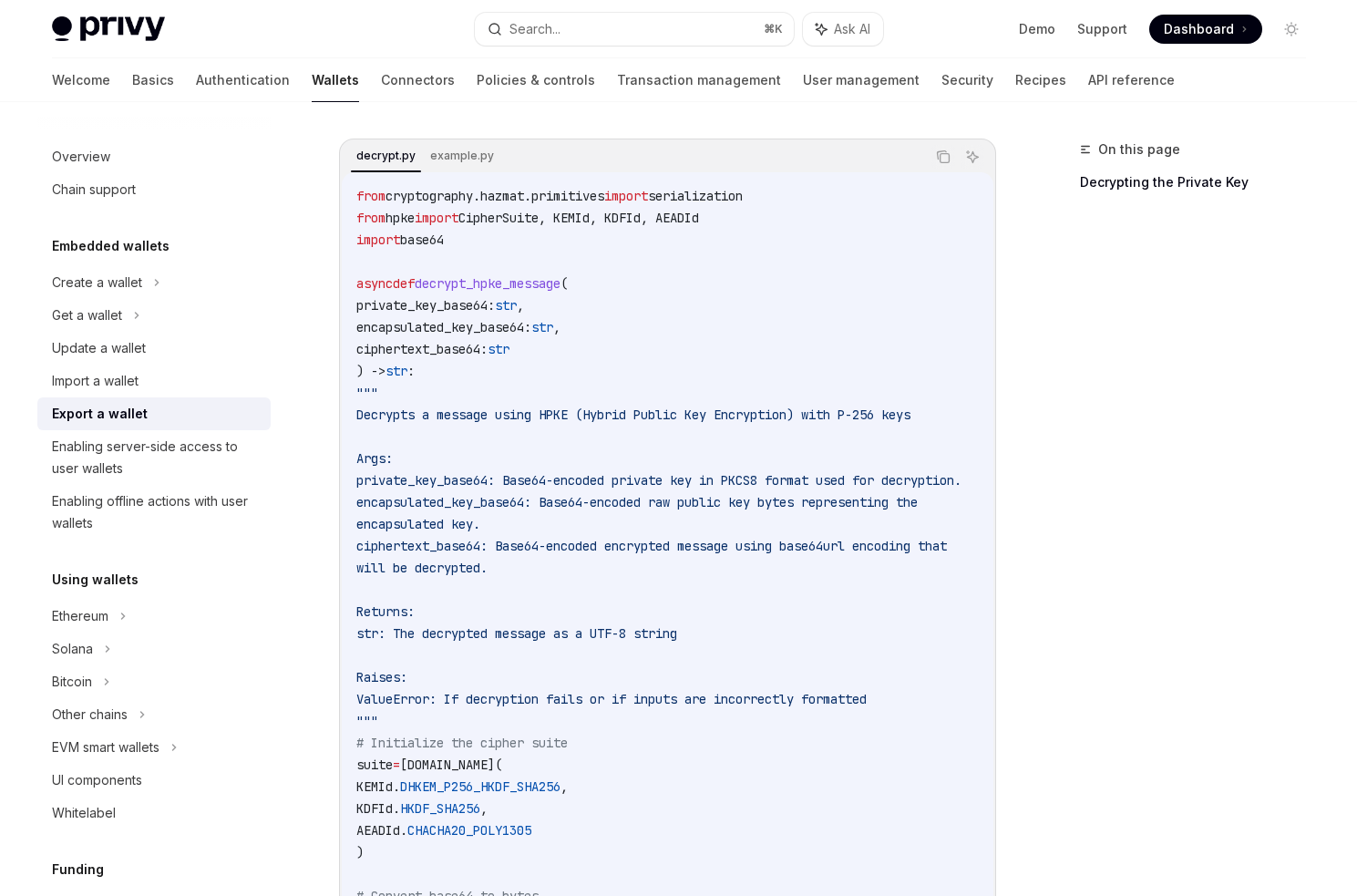
scroll to position [2201, 0]
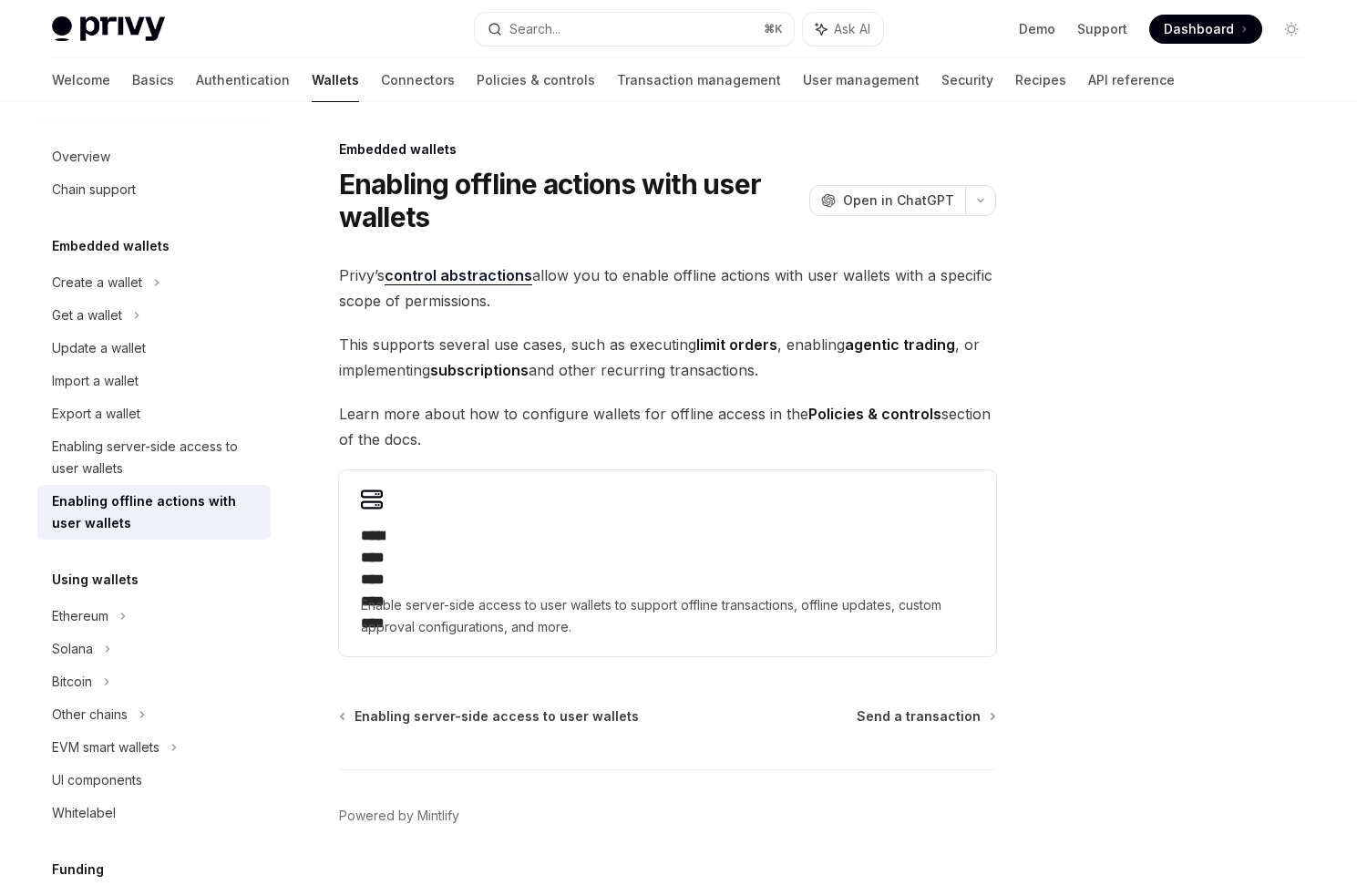
type textarea "*"
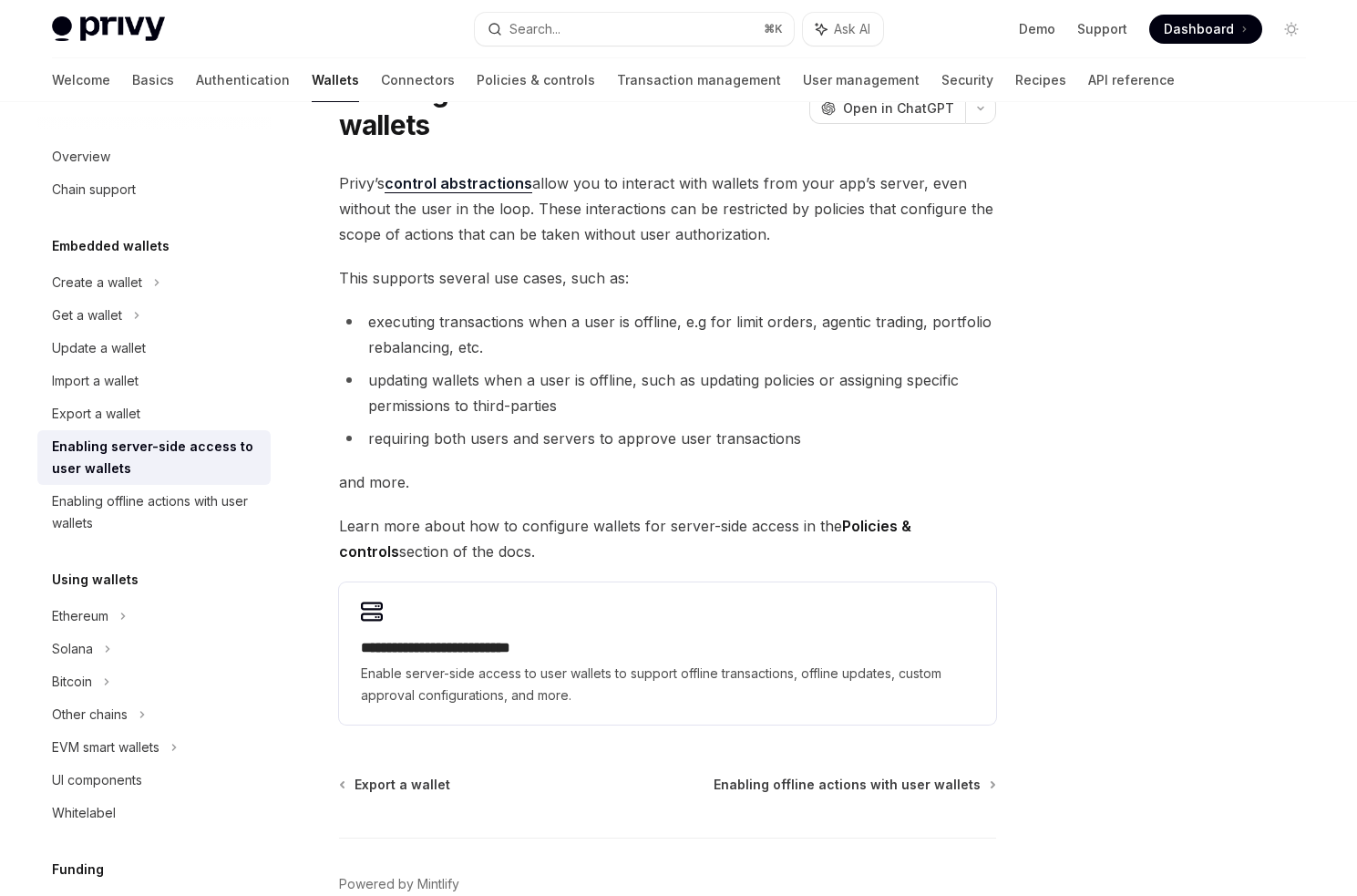
scroll to position [109, 0]
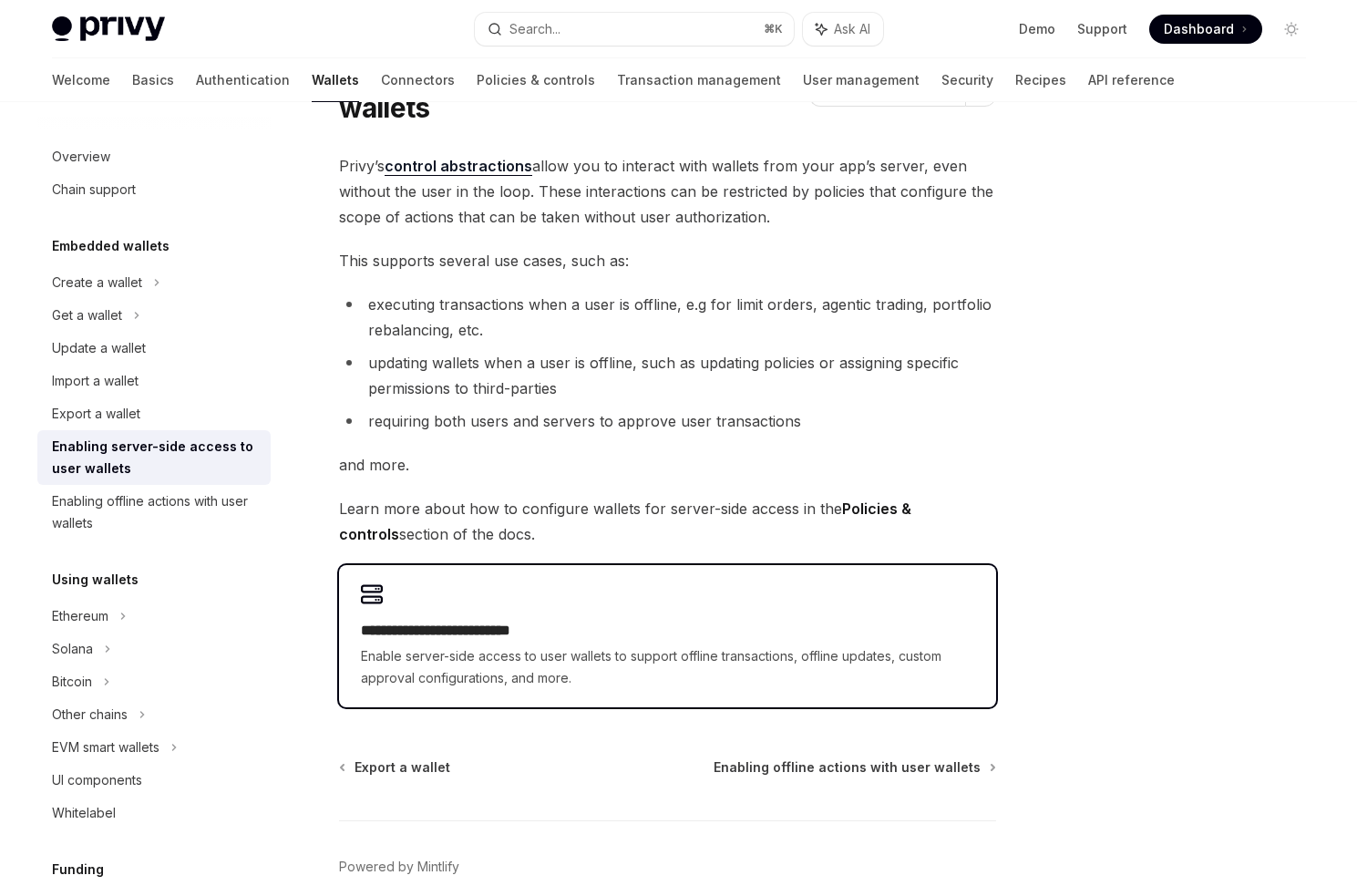
click at [554, 658] on span "Enable server-side access to user wallets to support offline transactions, offl…" at bounding box center [667, 667] width 613 height 43
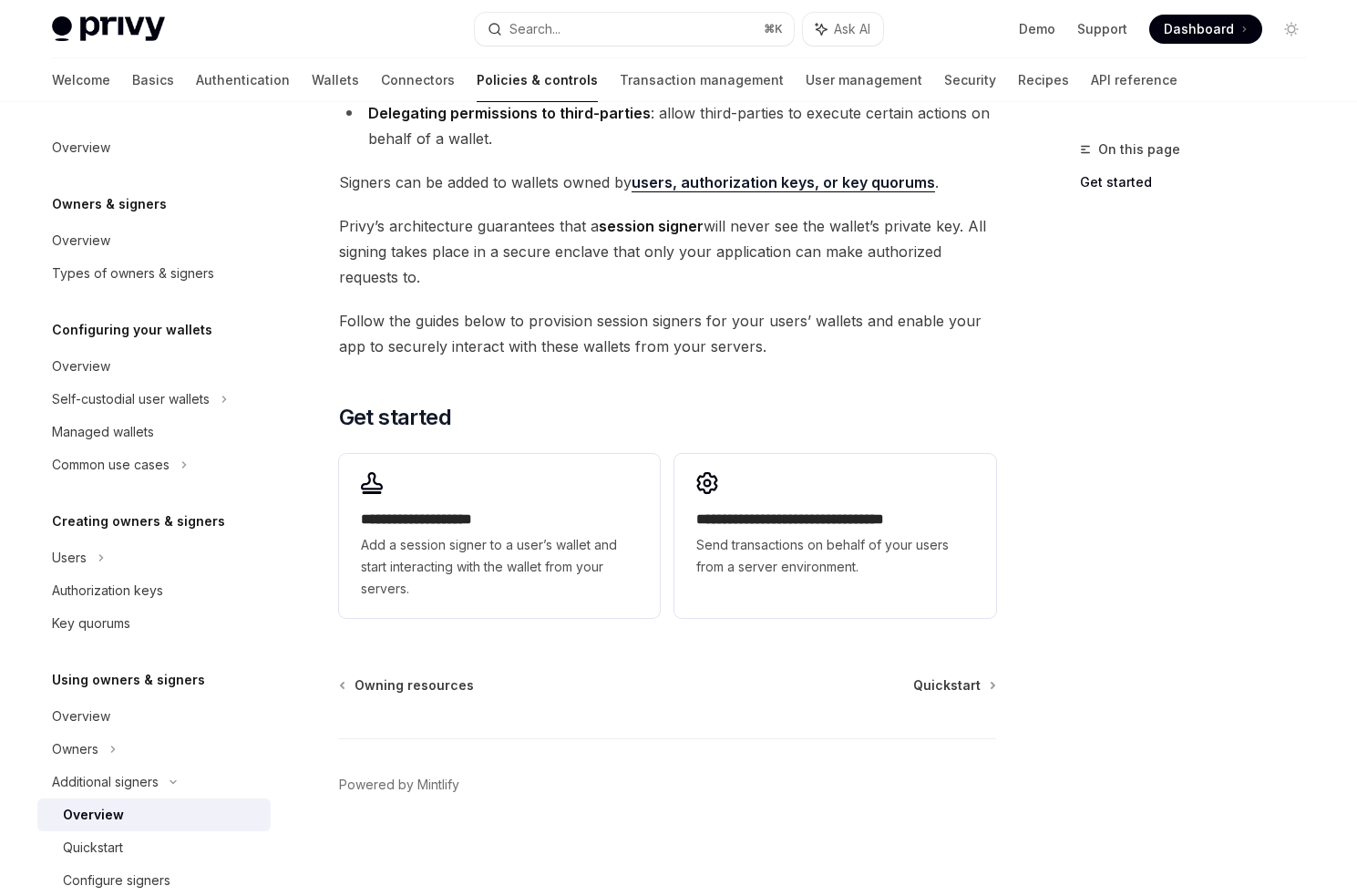
scroll to position [297, 0]
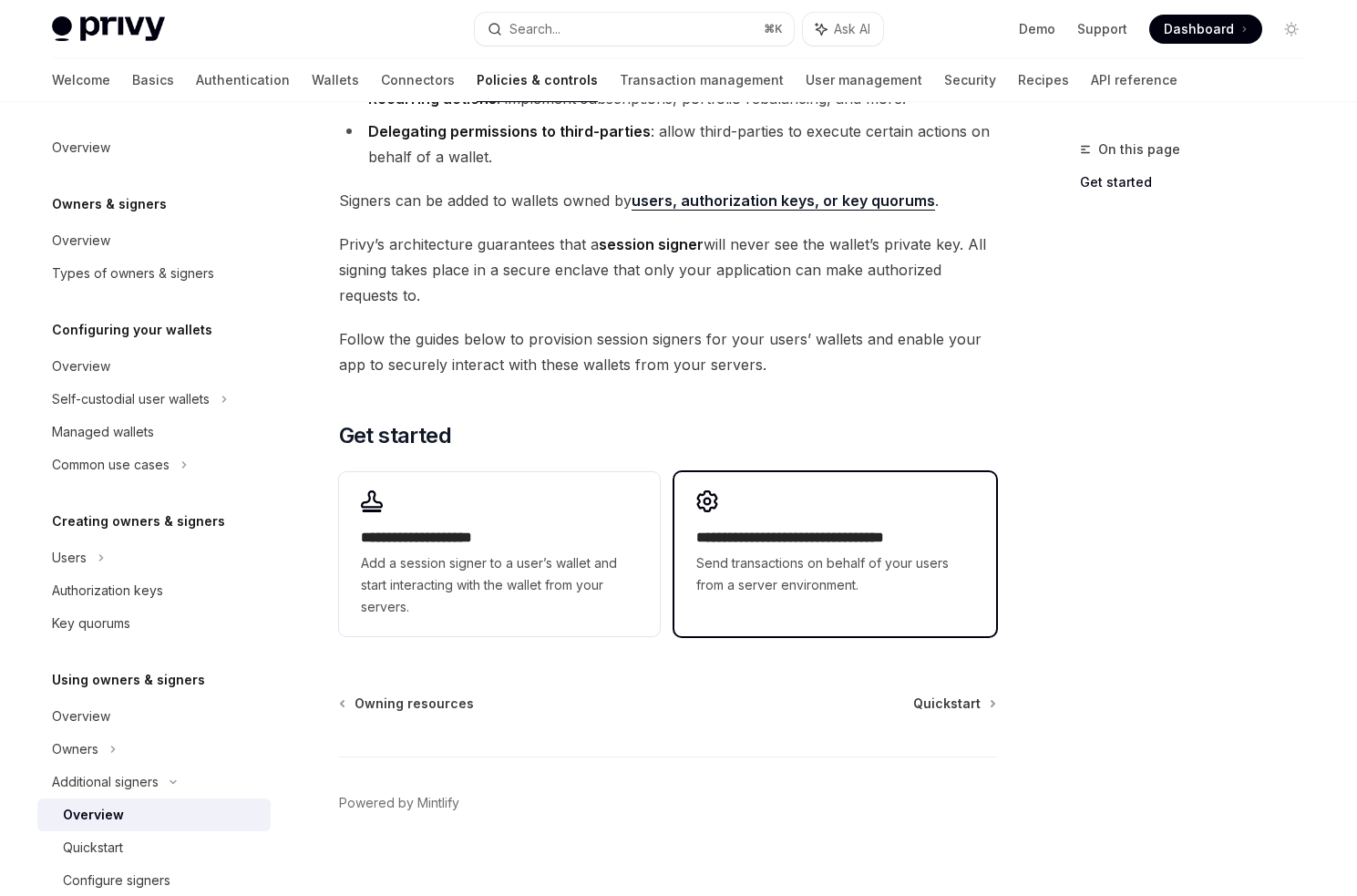
click at [768, 571] on span "Send transactions on behalf of your users from a server environment." at bounding box center [835, 574] width 277 height 43
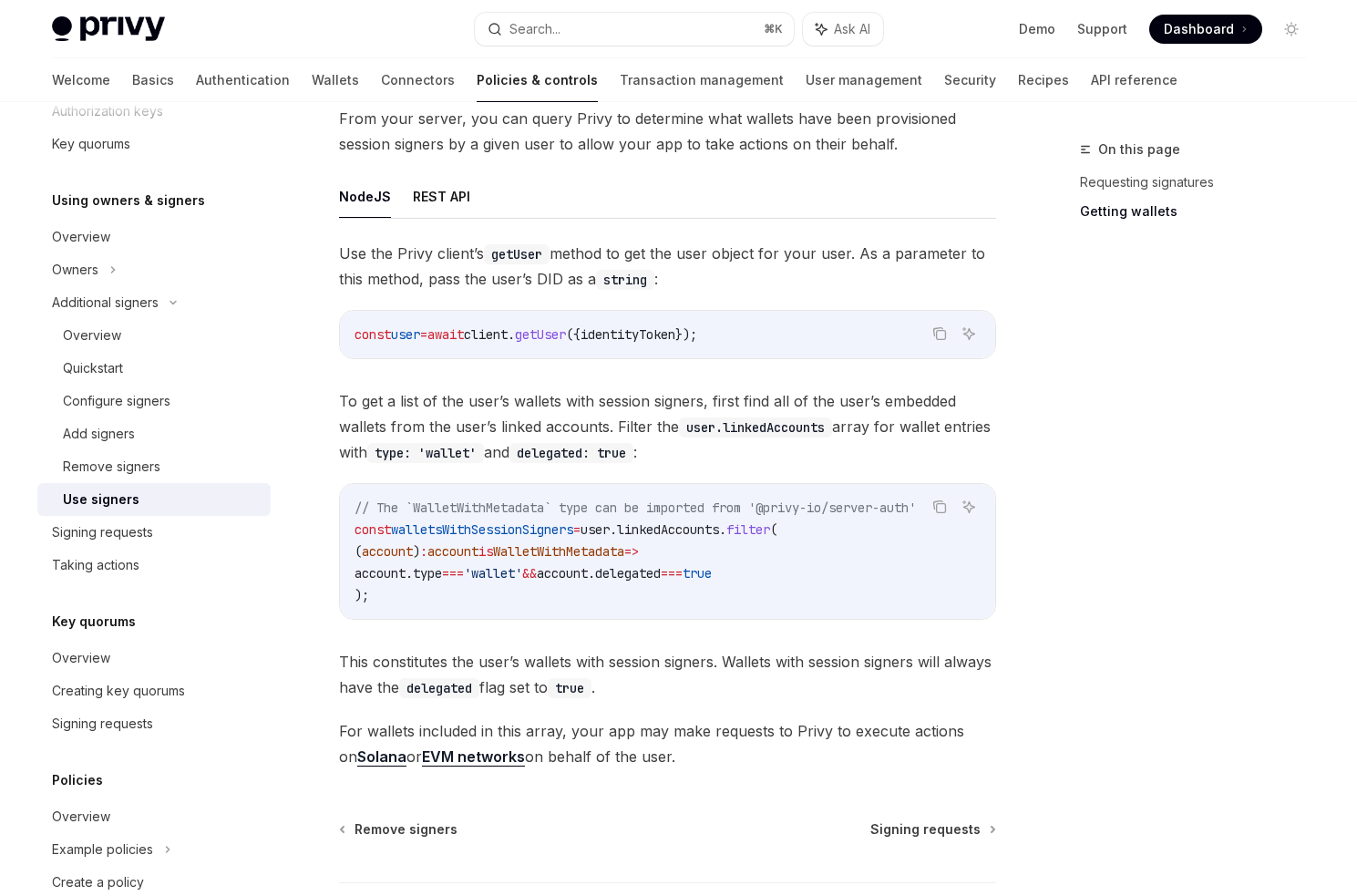
scroll to position [650, 0]
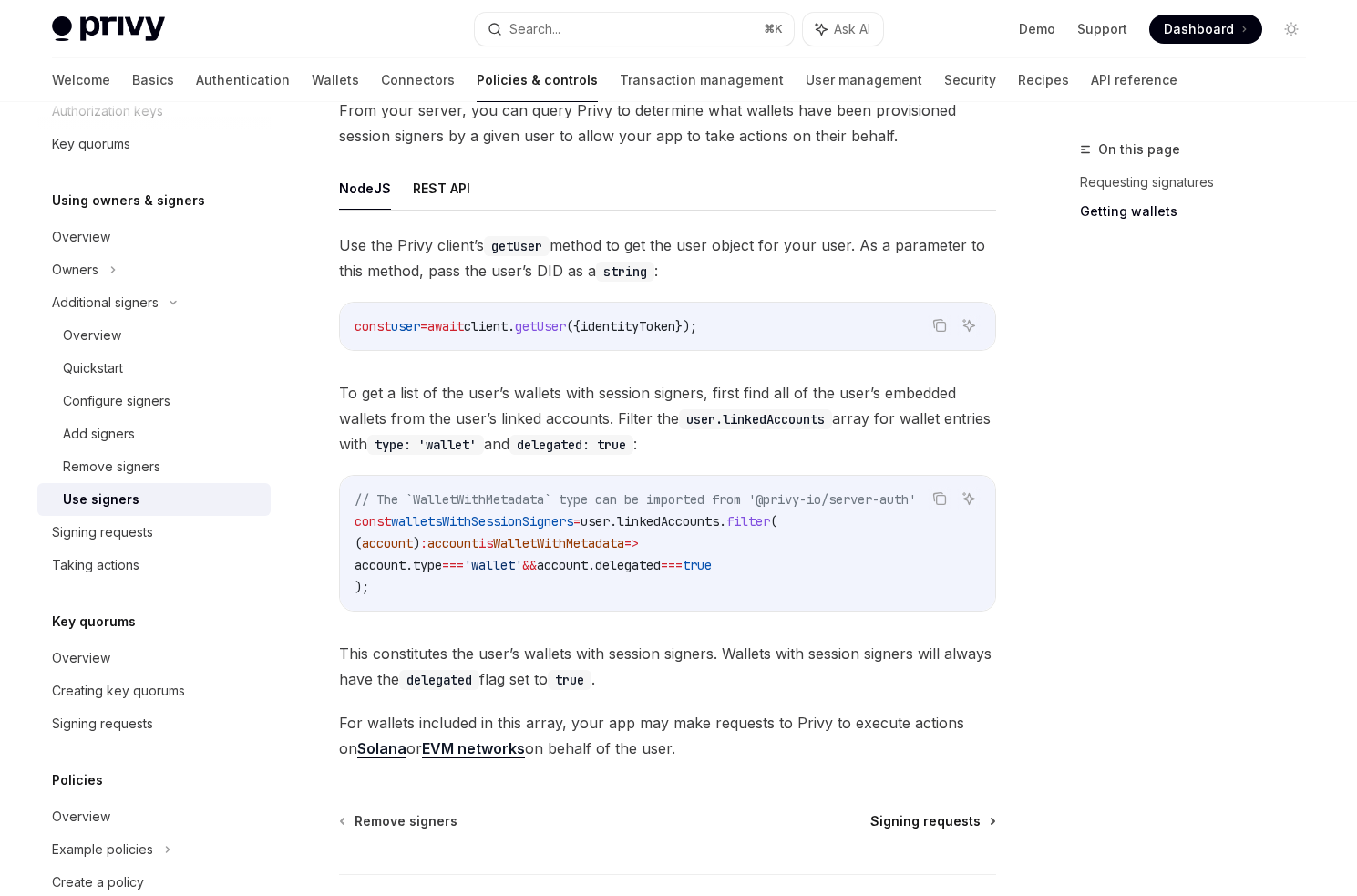
click at [890, 819] on span "Signing requests" at bounding box center [925, 821] width 110 height 18
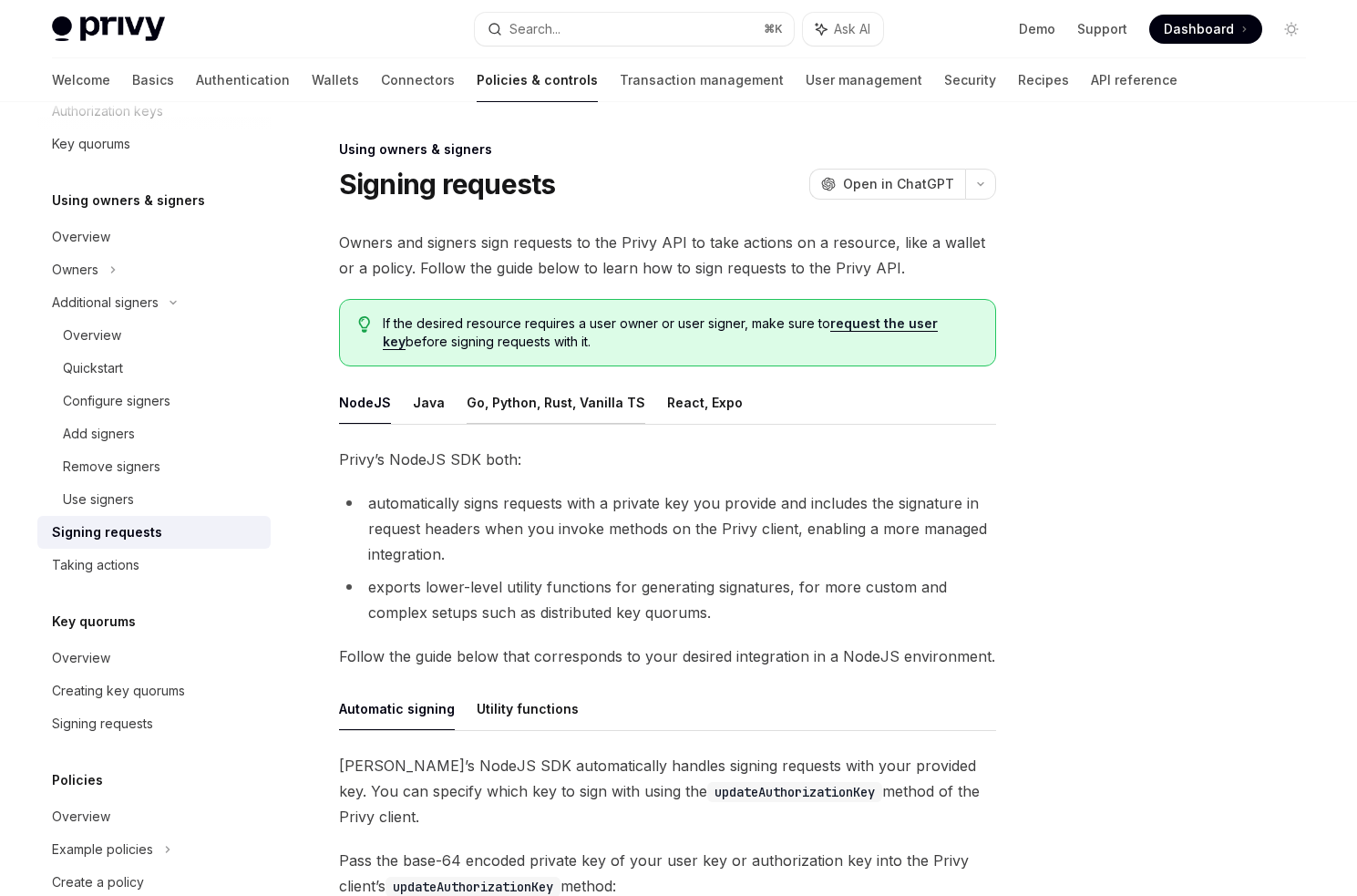
click at [559, 412] on button "Go, Python, Rust, Vanilla TS" at bounding box center [556, 401] width 179 height 42
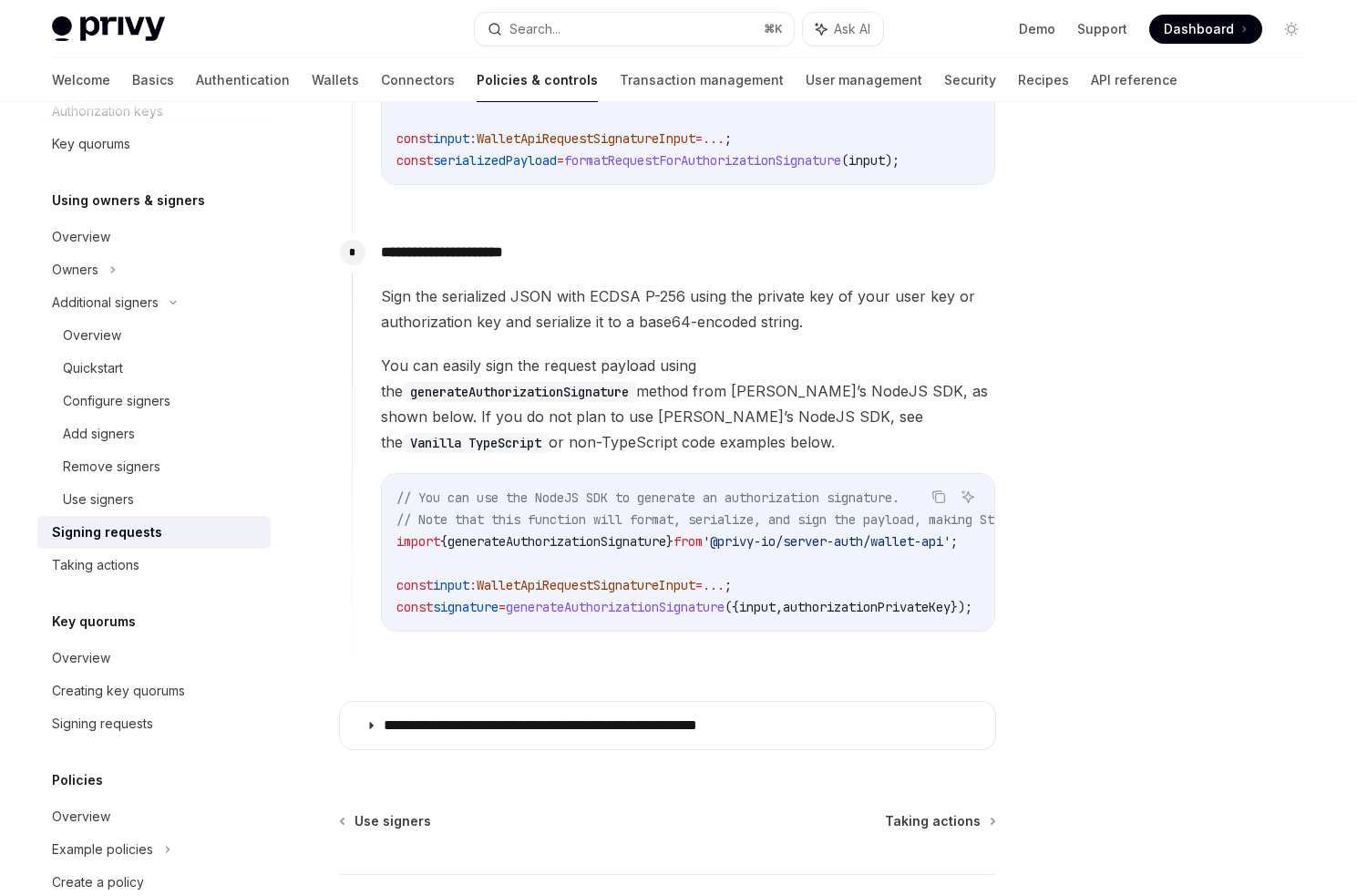
scroll to position [1486, 0]
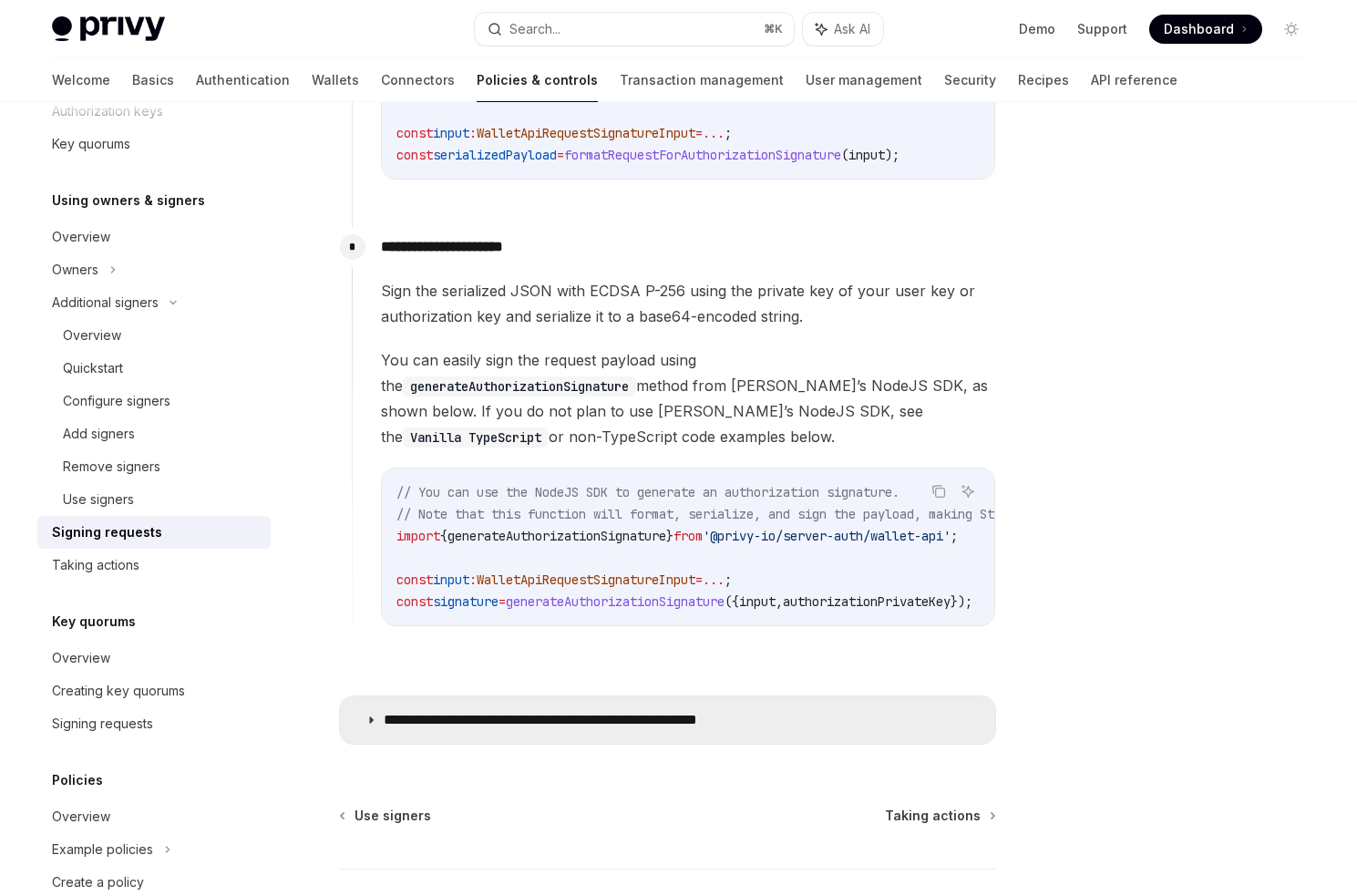
click at [384, 710] on p "**********" at bounding box center [588, 719] width 410 height 18
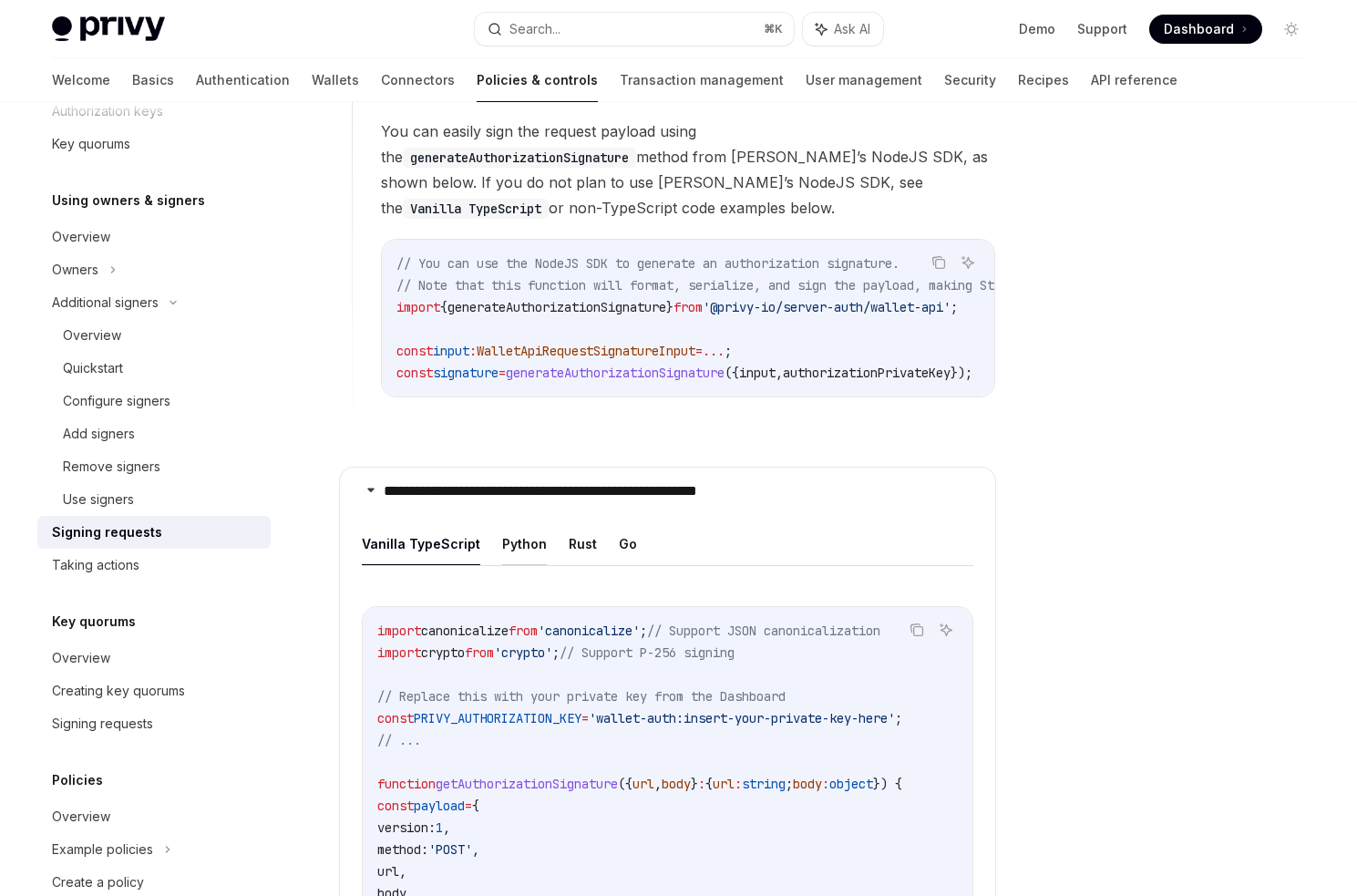
scroll to position [1717, 0]
click at [524, 533] on button "Python" at bounding box center [524, 541] width 44 height 42
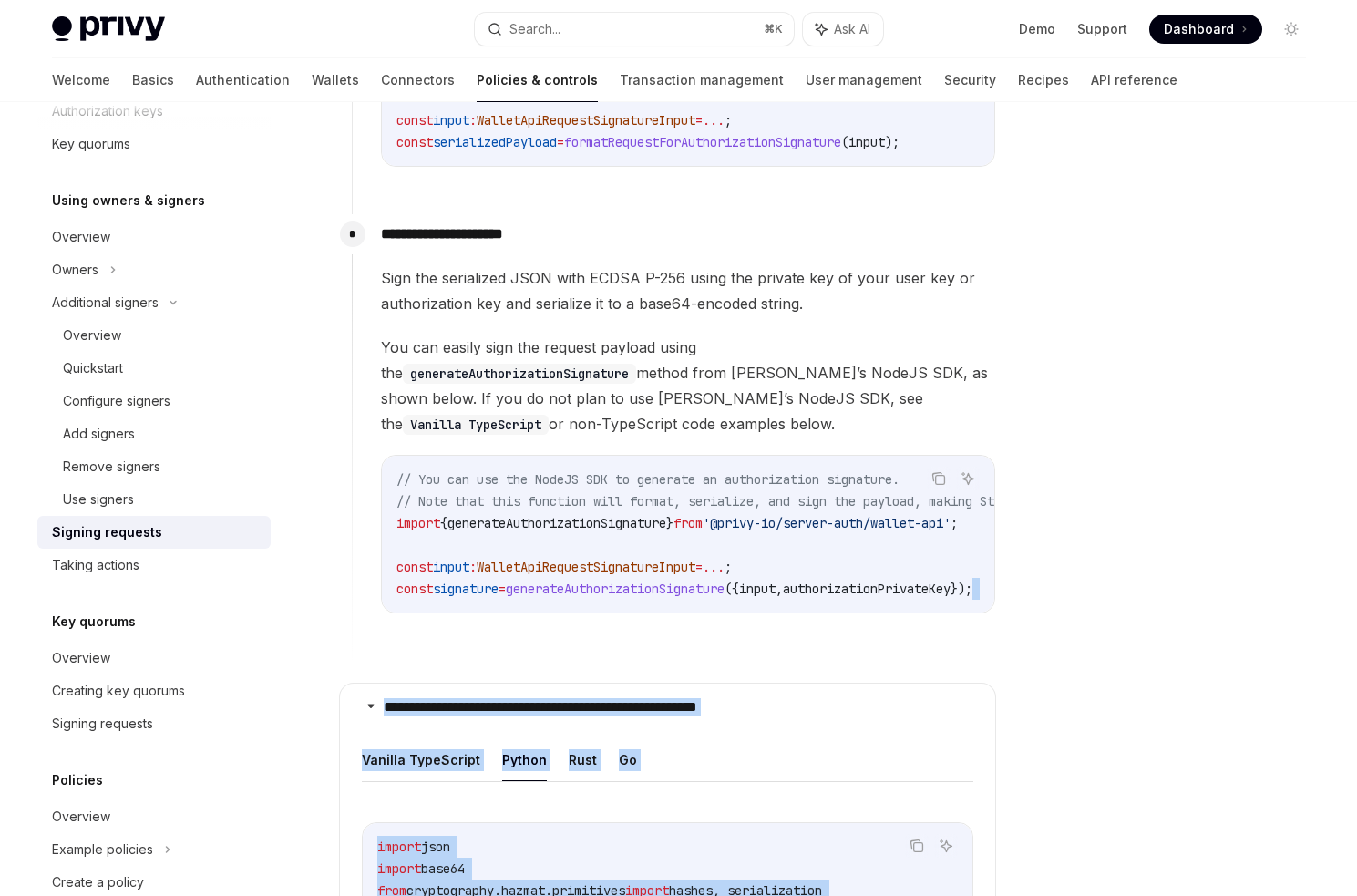
scroll to position [1612, 0]
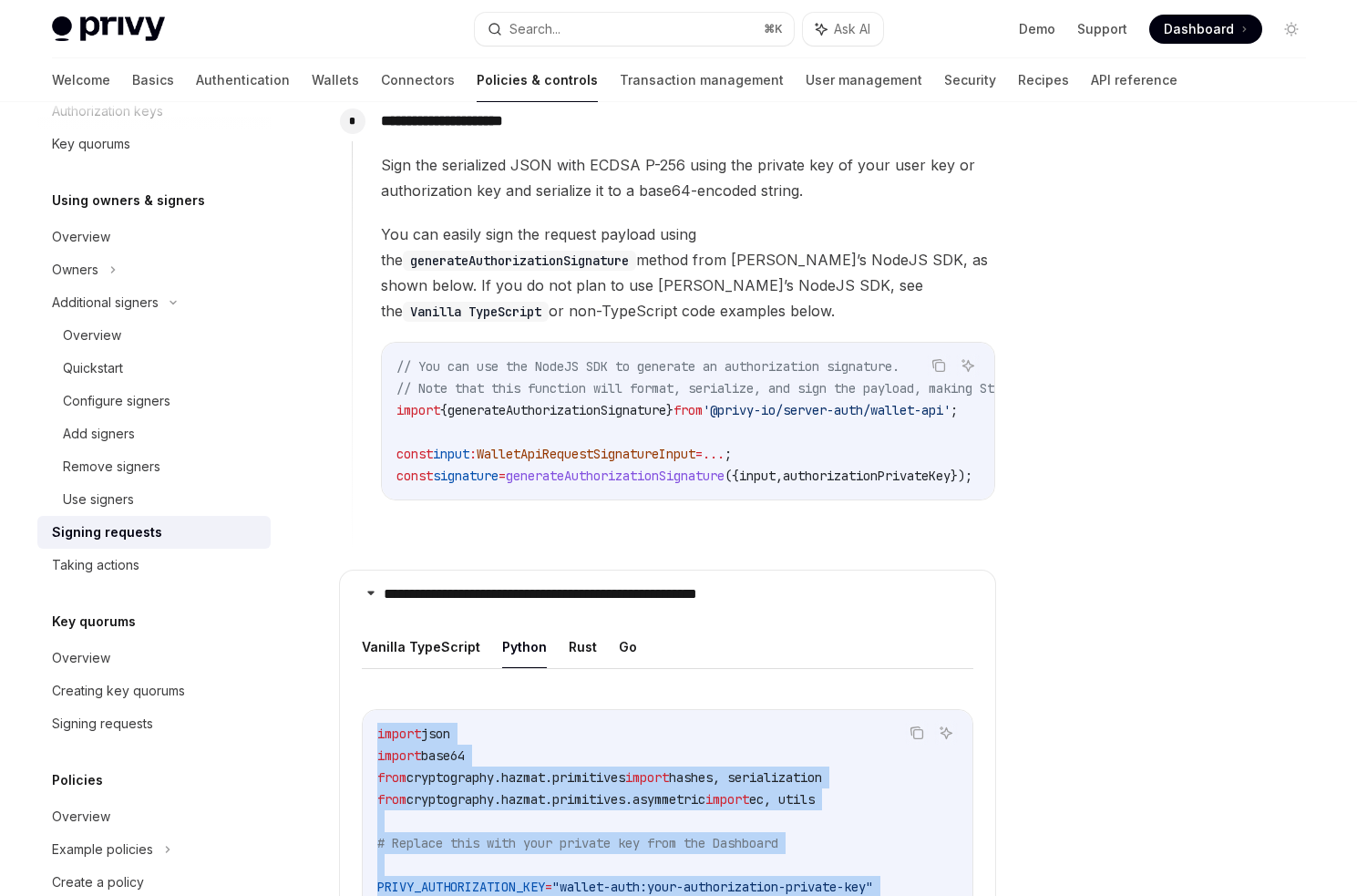
drag, startPoint x: 431, startPoint y: 531, endPoint x: 368, endPoint y: 709, distance: 188.8
copy code "import json import base64 from cryptography.hazmat.primitives import hashes, se…"
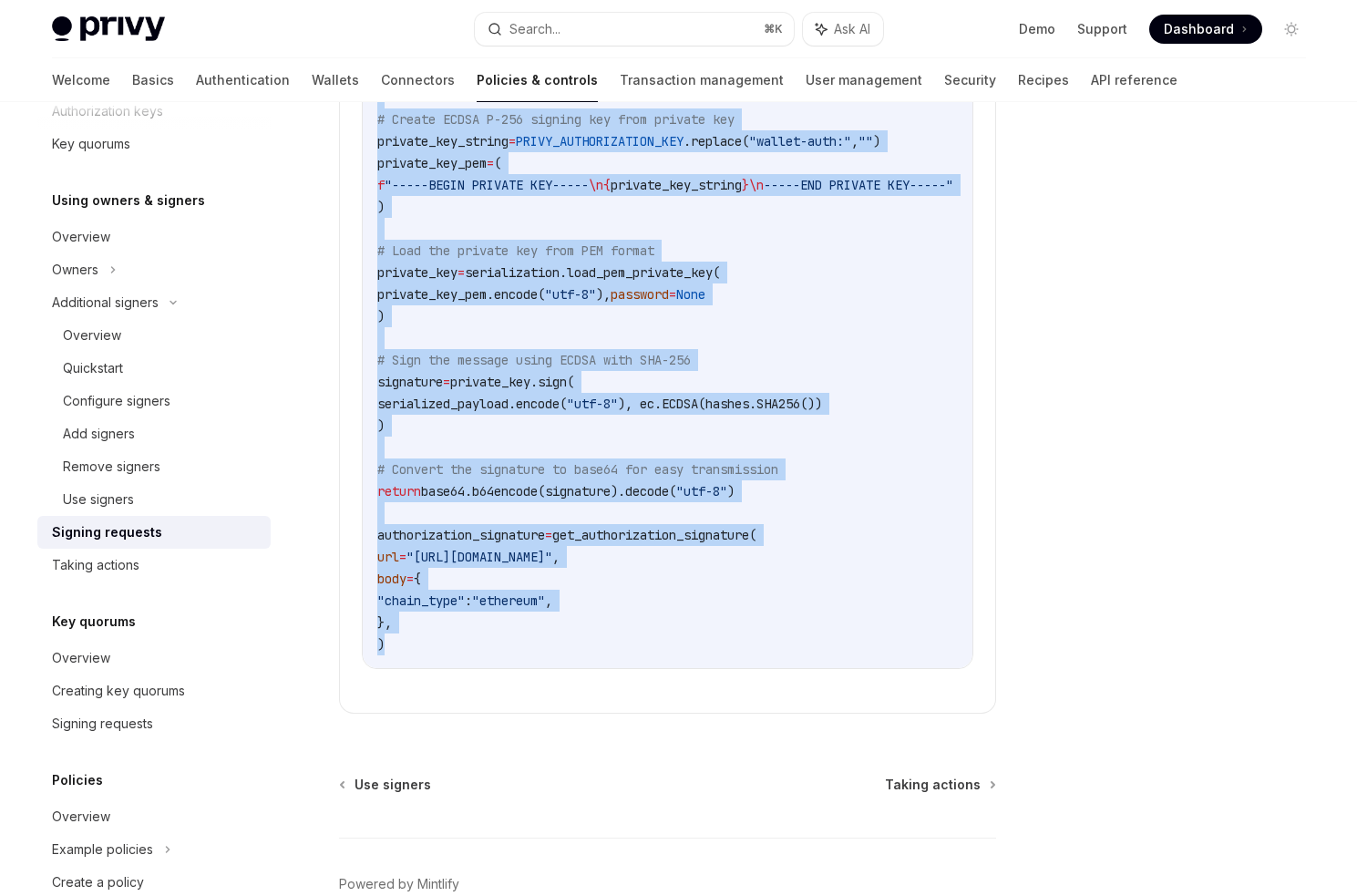
scroll to position [3022, 0]
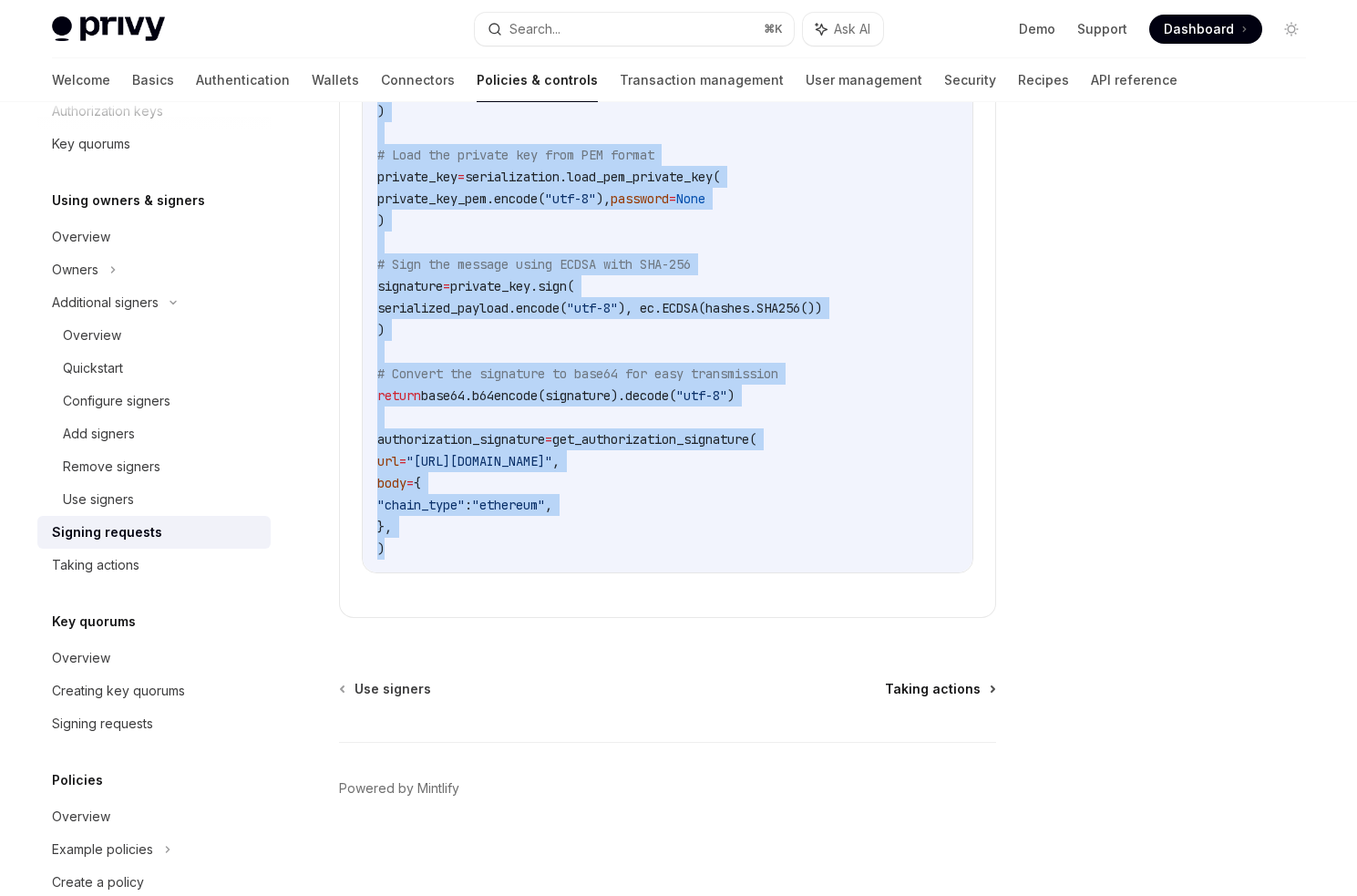
click at [917, 679] on span "Taking actions" at bounding box center [933, 688] width 96 height 18
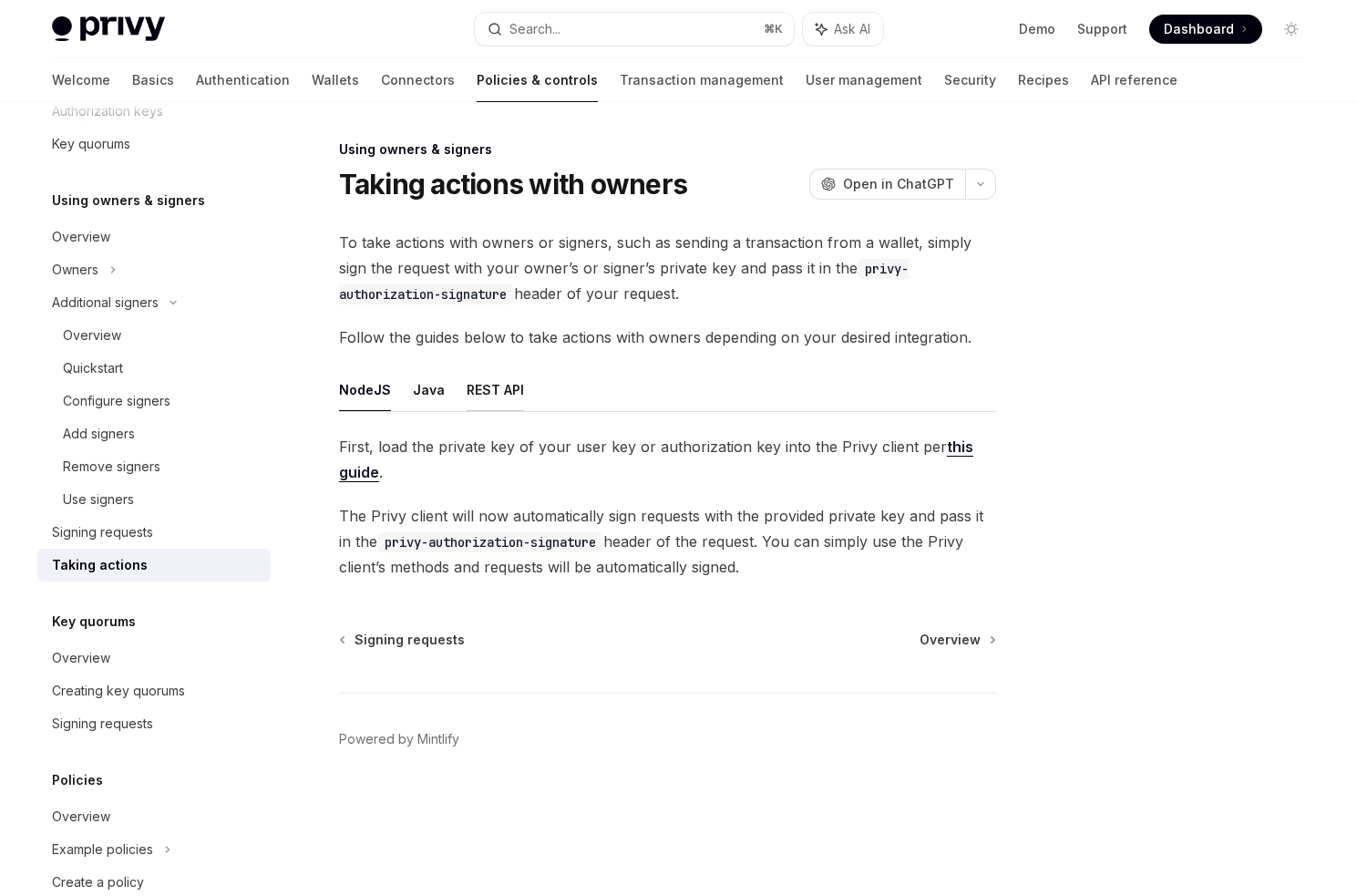
click at [487, 401] on button "REST API" at bounding box center [495, 389] width 57 height 42
type textarea "*"
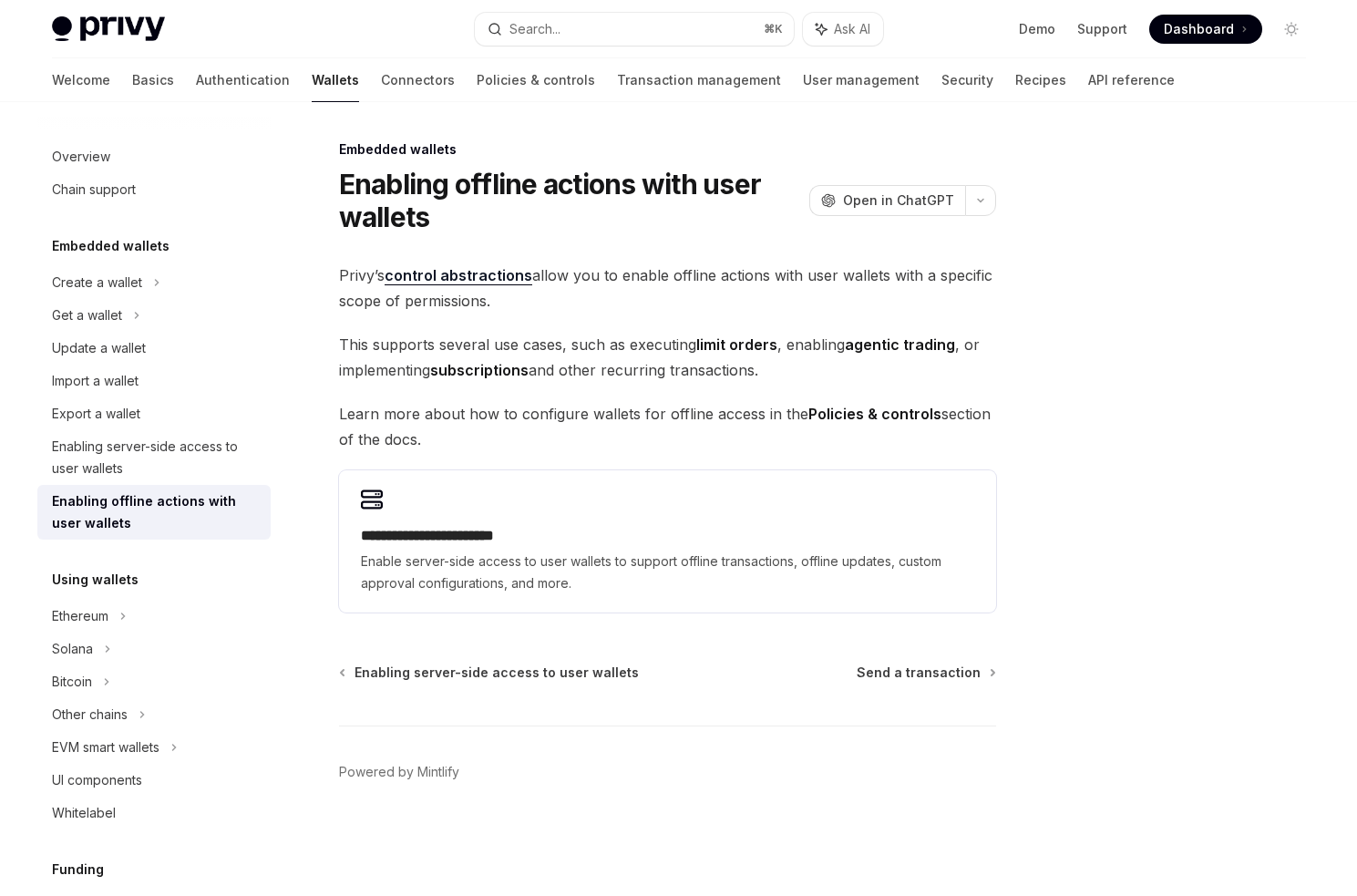
click at [482, 278] on link "control abstractions" at bounding box center [458, 275] width 148 height 19
type textarea "*"
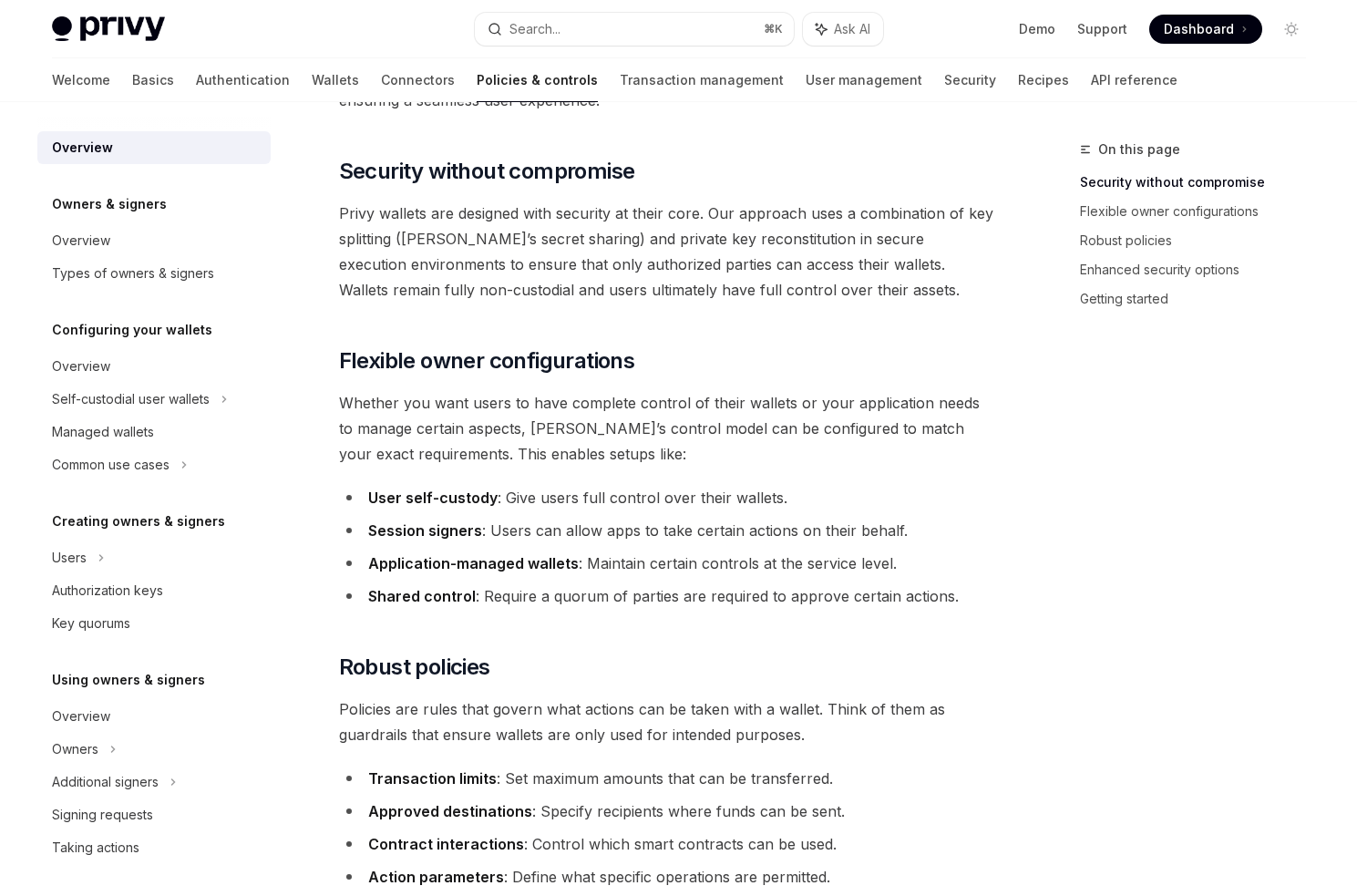
scroll to position [207, 0]
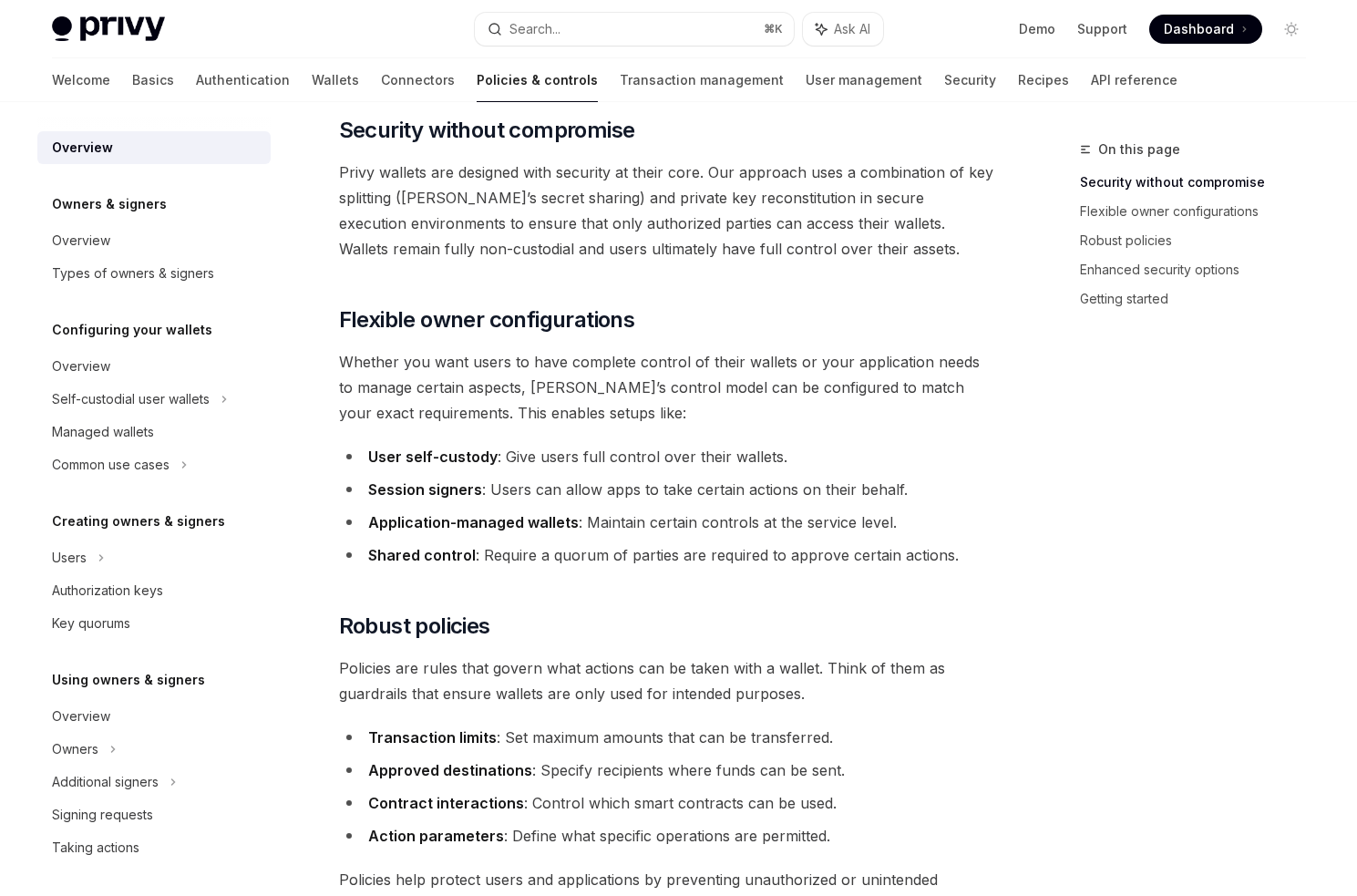
click at [626, 483] on li "Session signers : Users can allow apps to take certain actions on their behalf." at bounding box center [667, 489] width 657 height 25
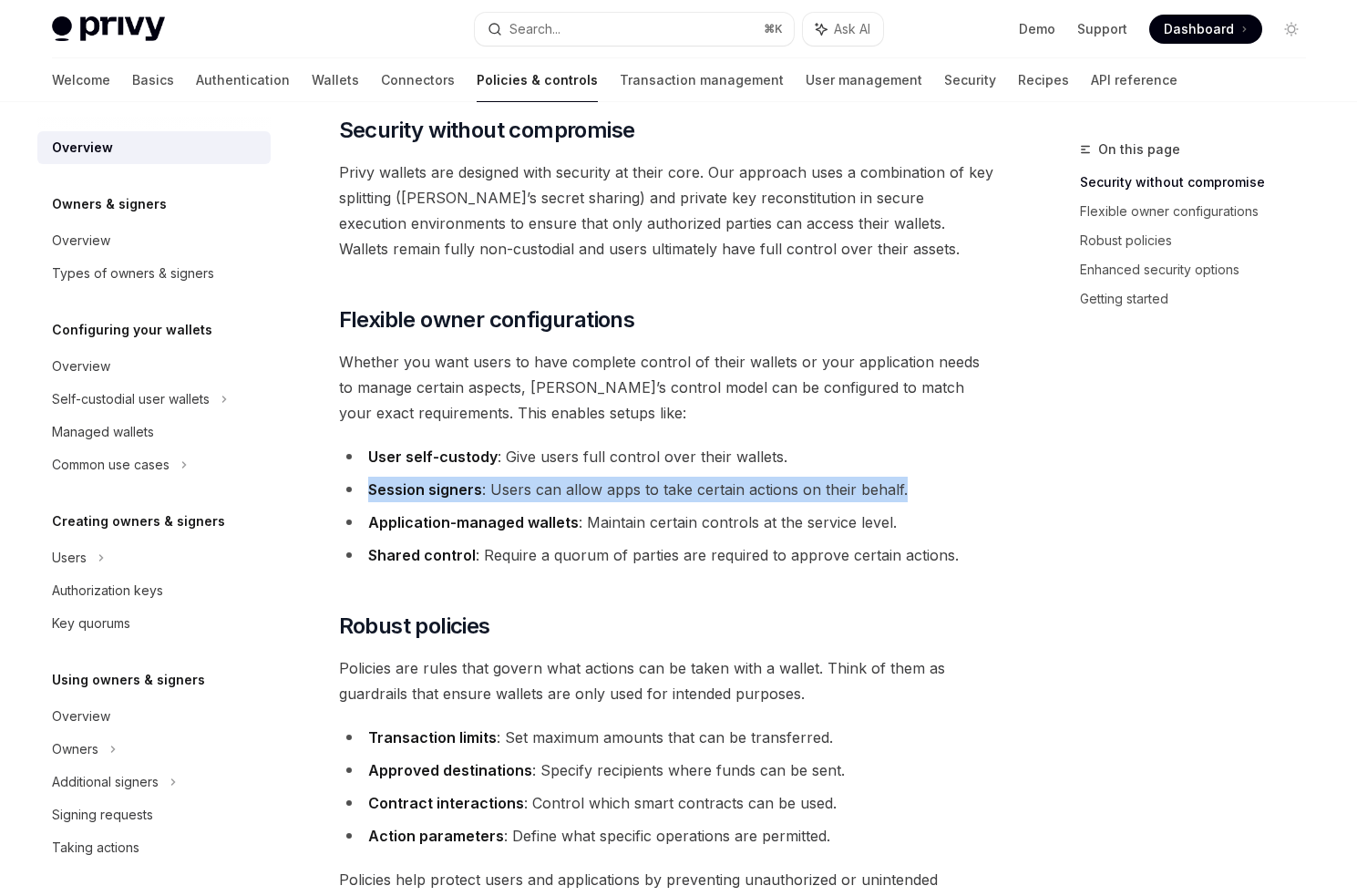
click at [626, 483] on li "Session signers : Users can allow apps to take certain actions on their behalf." at bounding box center [667, 489] width 657 height 25
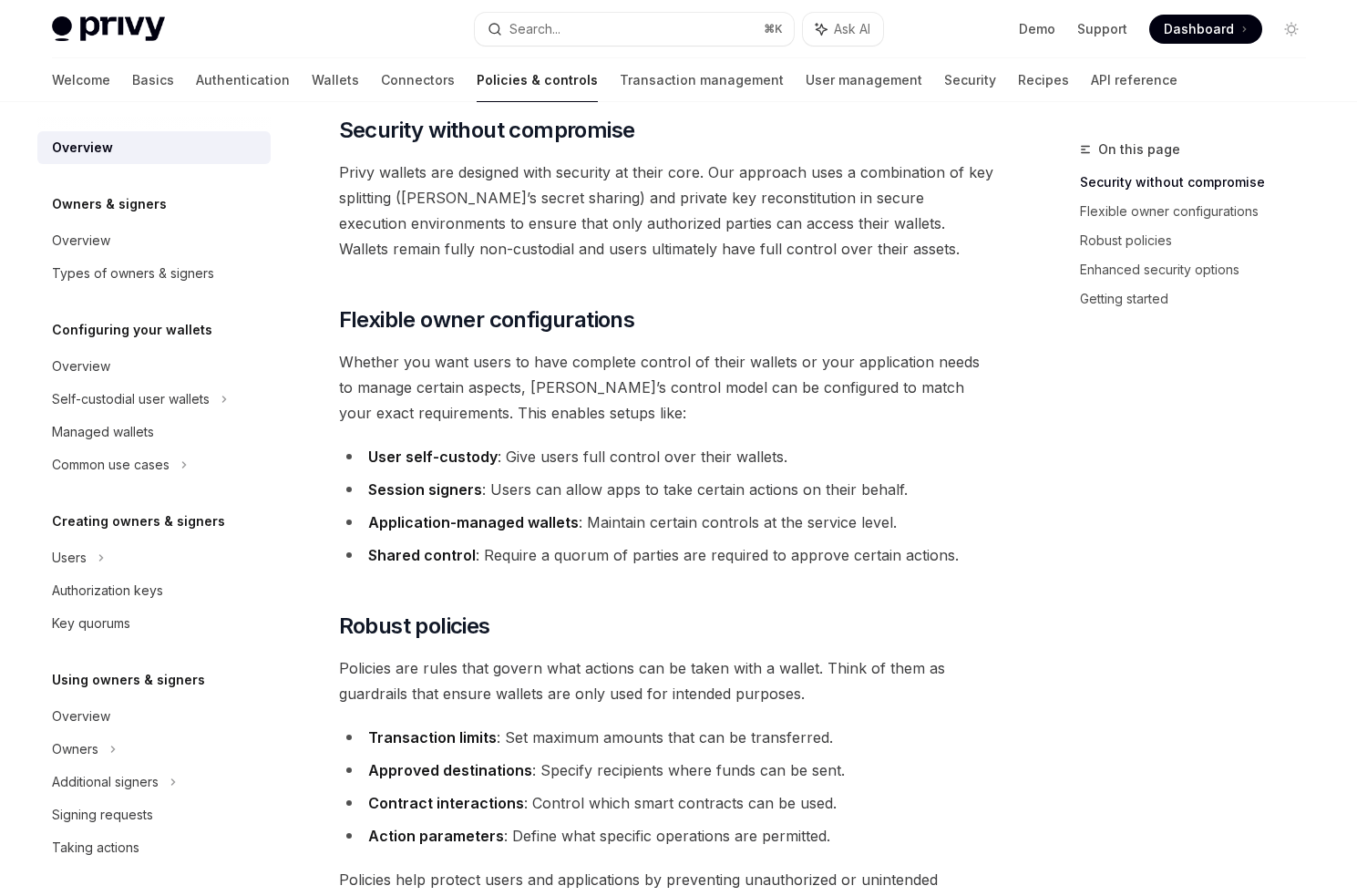
click at [624, 532] on li "Application-managed wallets : Maintain certain controls at the service level." at bounding box center [667, 522] width 657 height 25
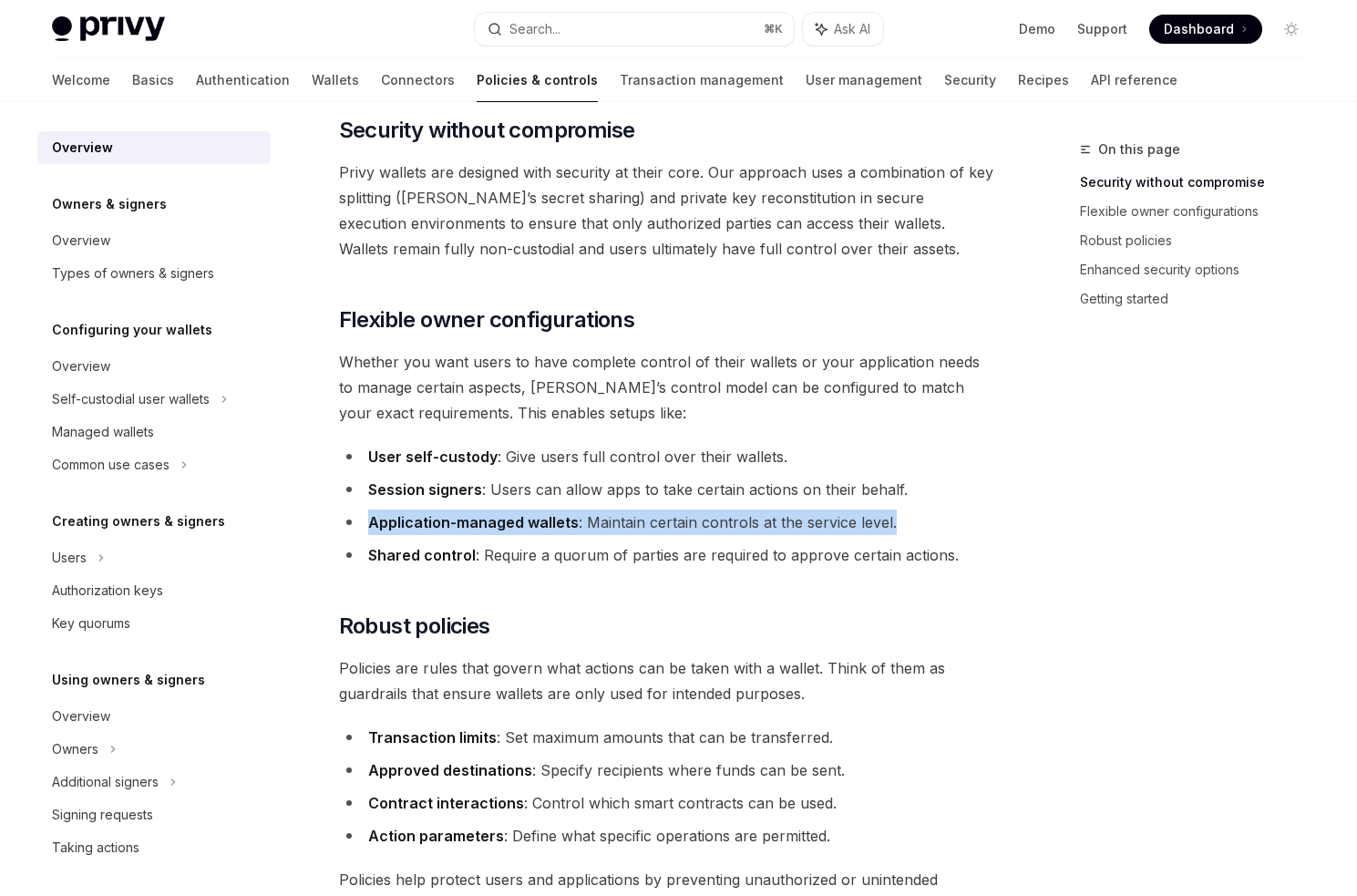
click at [624, 532] on li "Application-managed wallets : Maintain certain controls at the service level." at bounding box center [667, 522] width 657 height 25
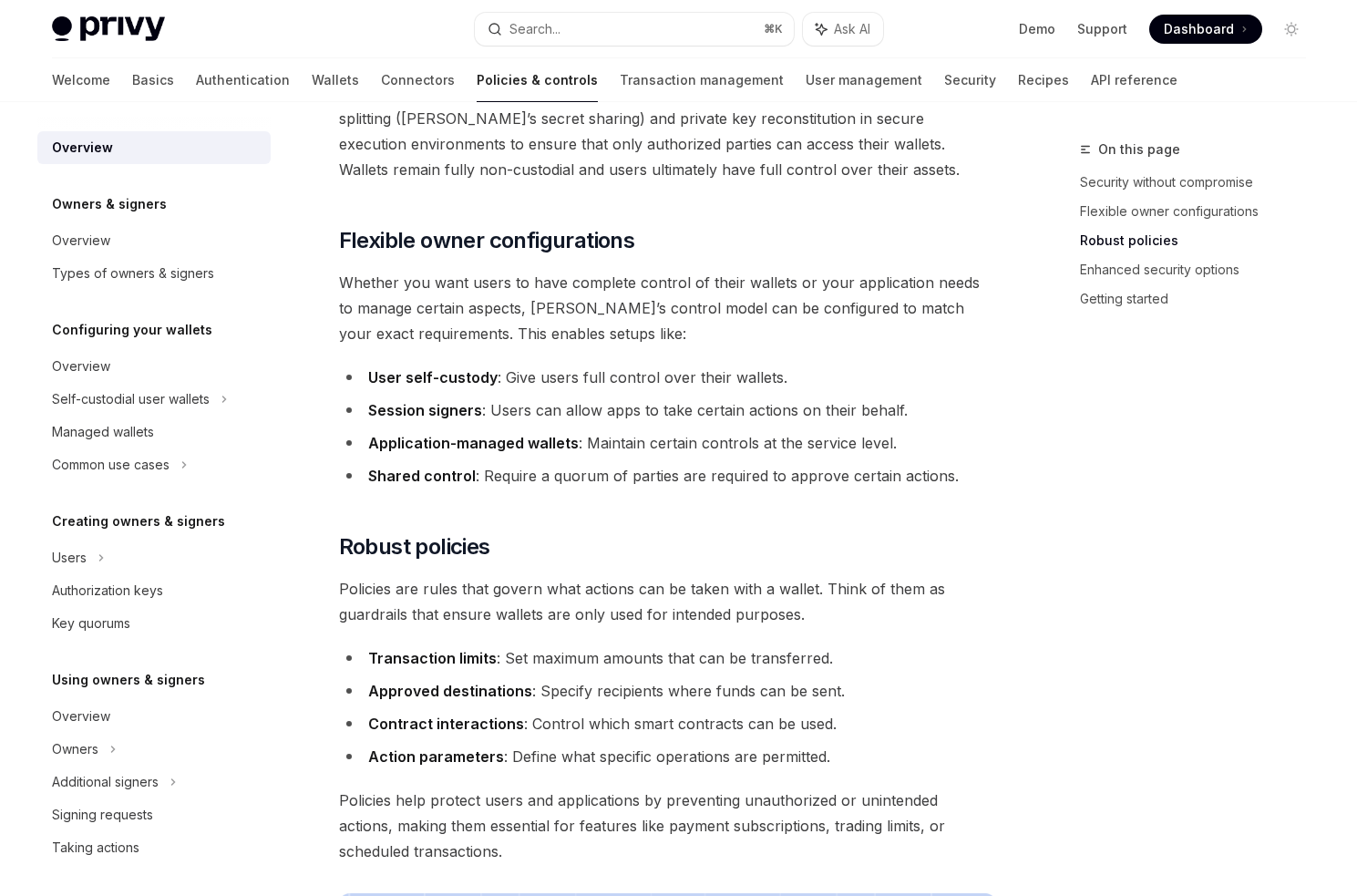
scroll to position [0, 0]
